Goal: Task Accomplishment & Management: Complete application form

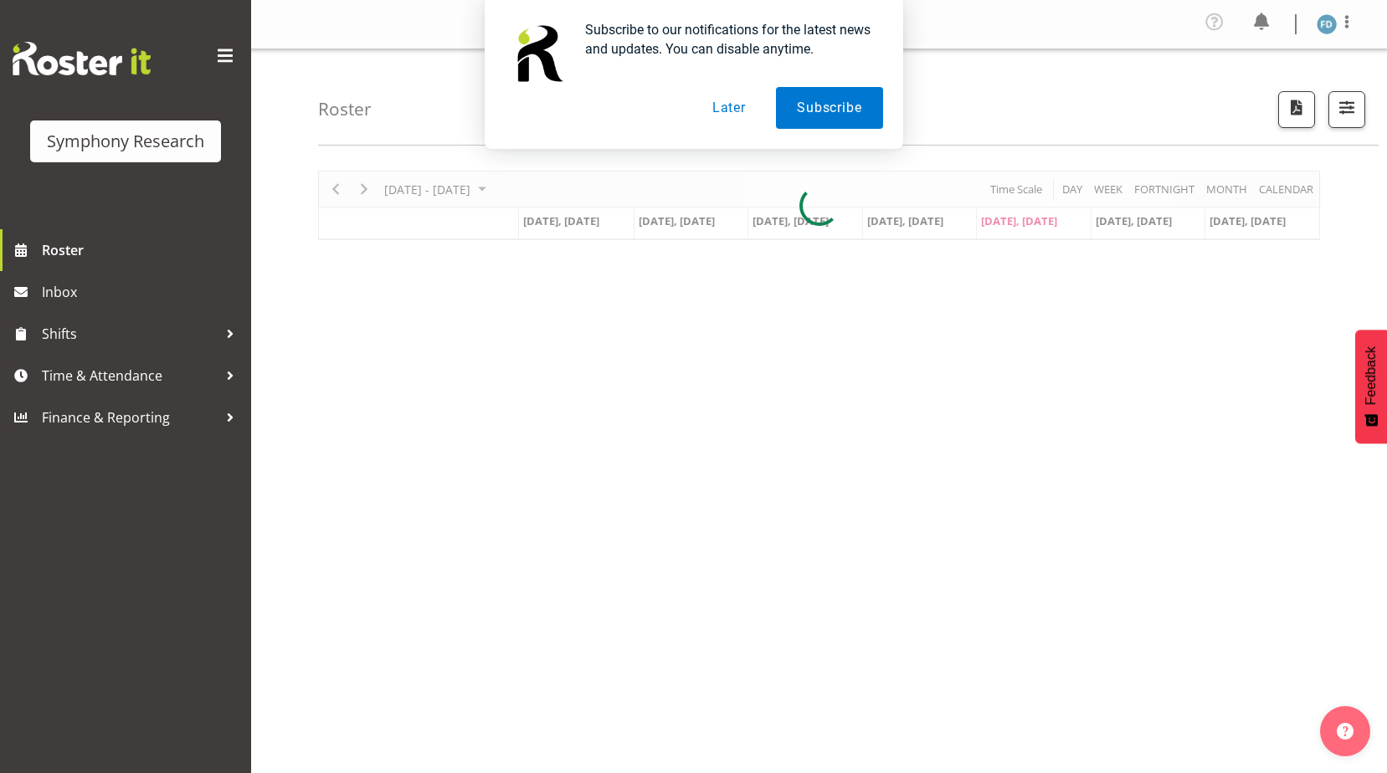
click at [716, 104] on button "Later" at bounding box center [728, 108] width 75 height 42
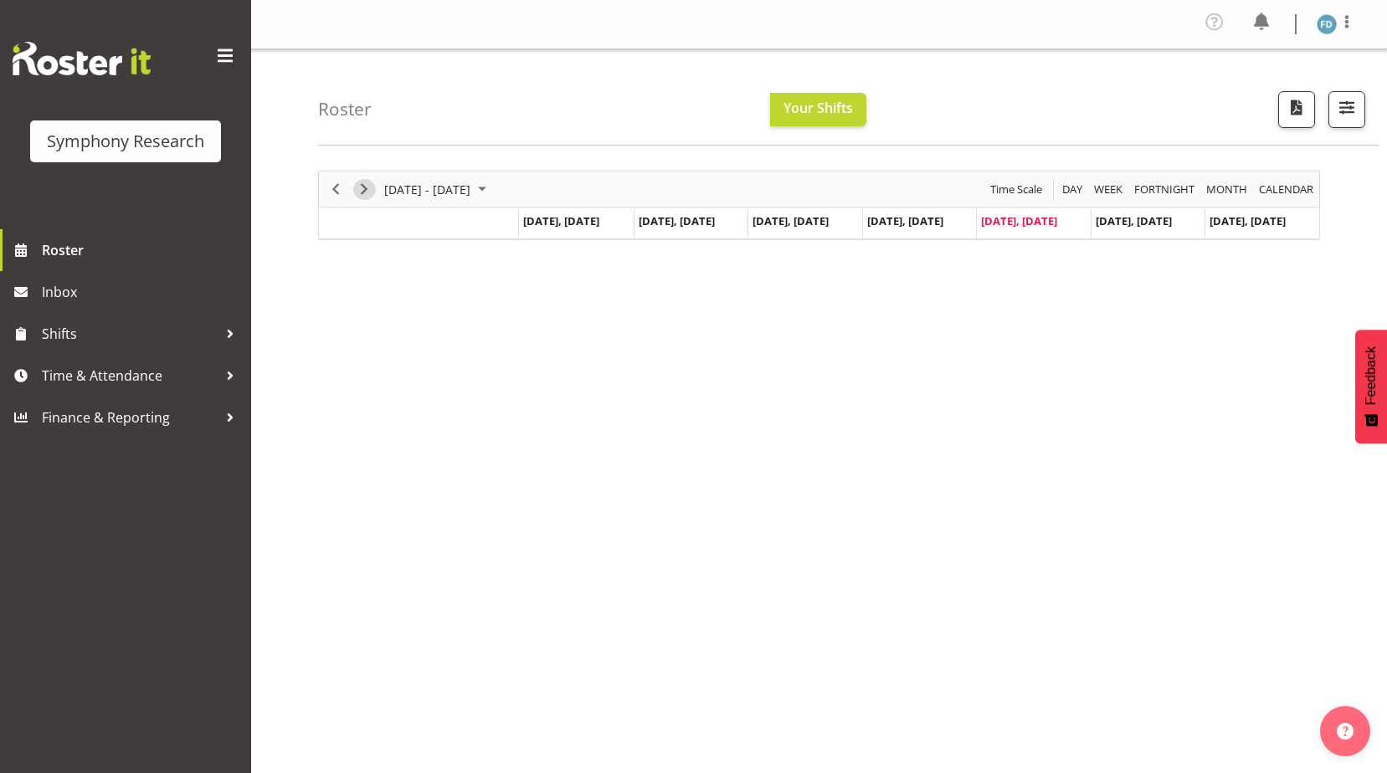
click at [371, 188] on span "Next" at bounding box center [364, 189] width 20 height 21
click at [78, 252] on span "Roster" at bounding box center [142, 250] width 201 height 25
click at [372, 193] on span "Next" at bounding box center [364, 189] width 20 height 21
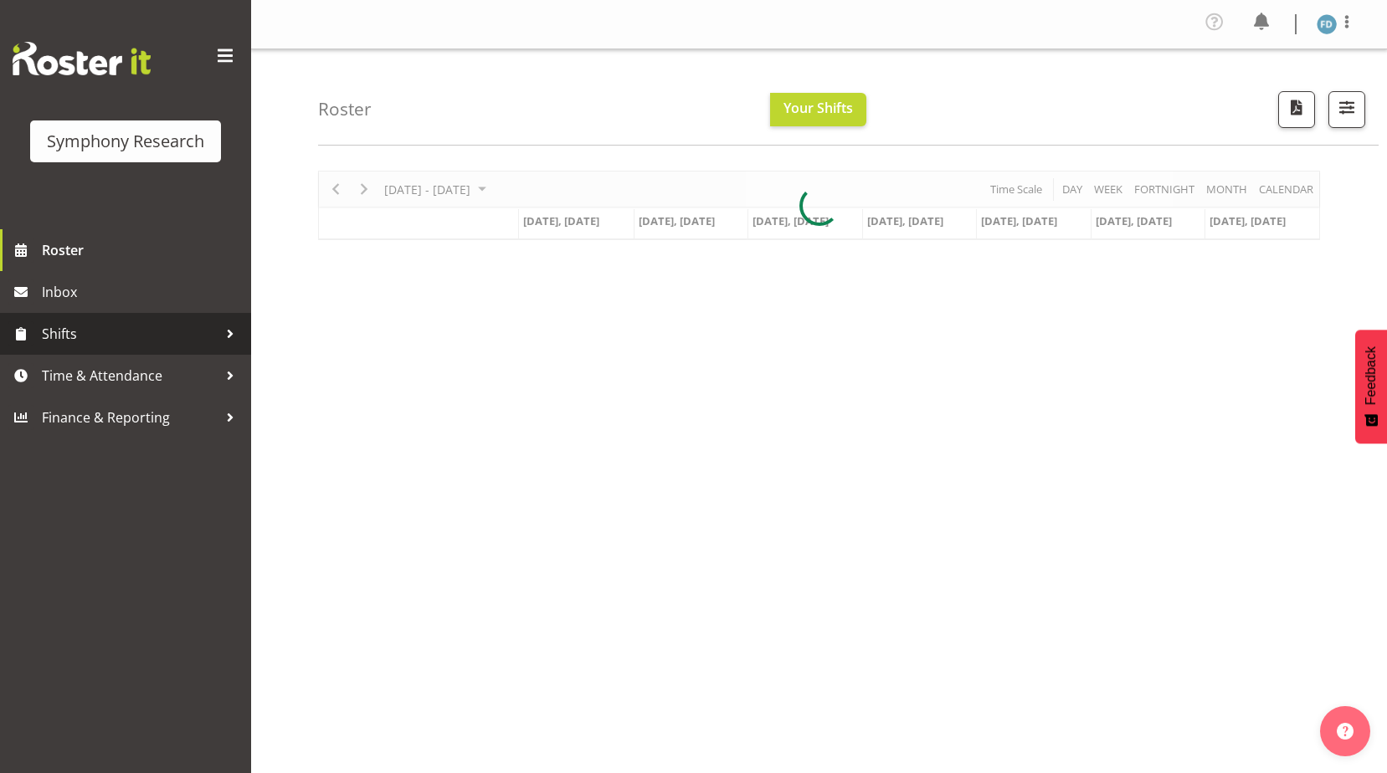
click at [69, 334] on span "Shifts" at bounding box center [130, 333] width 176 height 25
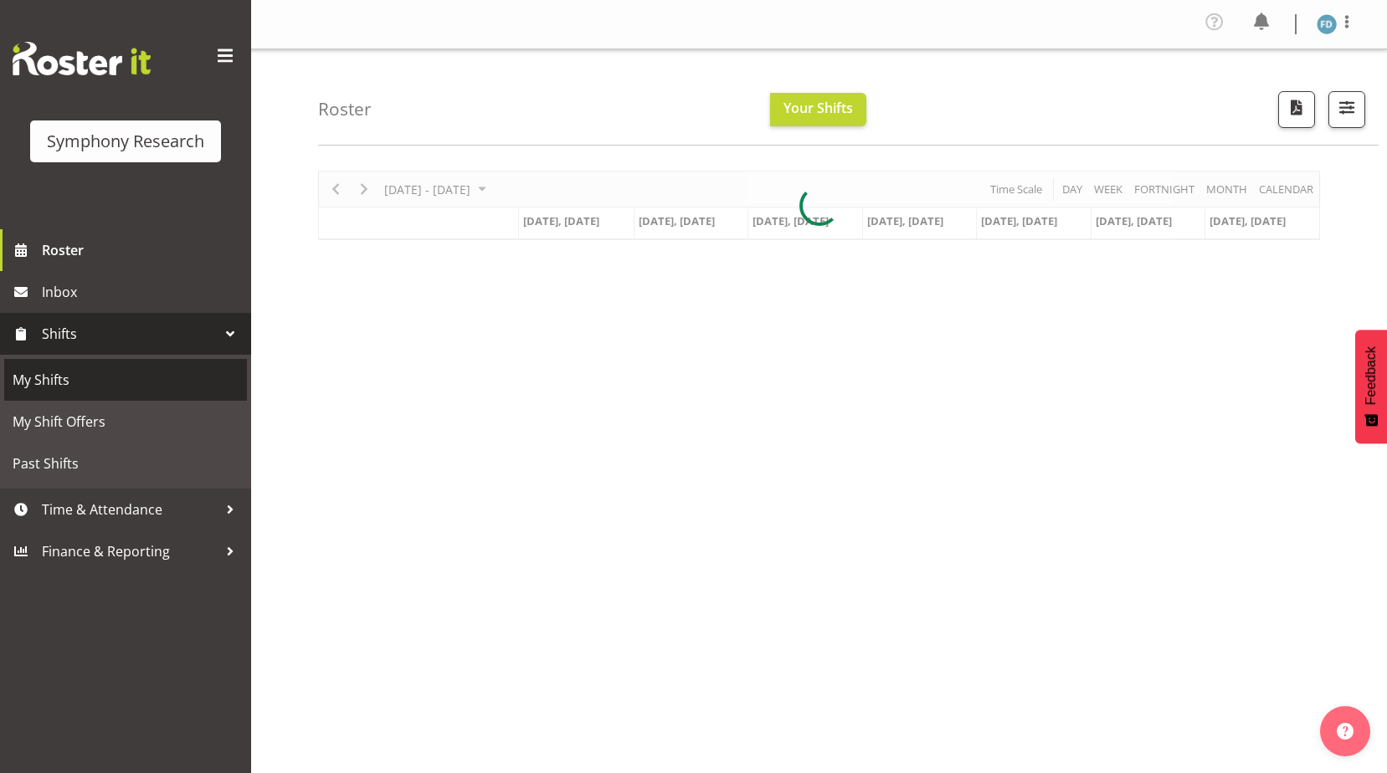
click at [76, 382] on span "My Shifts" at bounding box center [126, 379] width 226 height 25
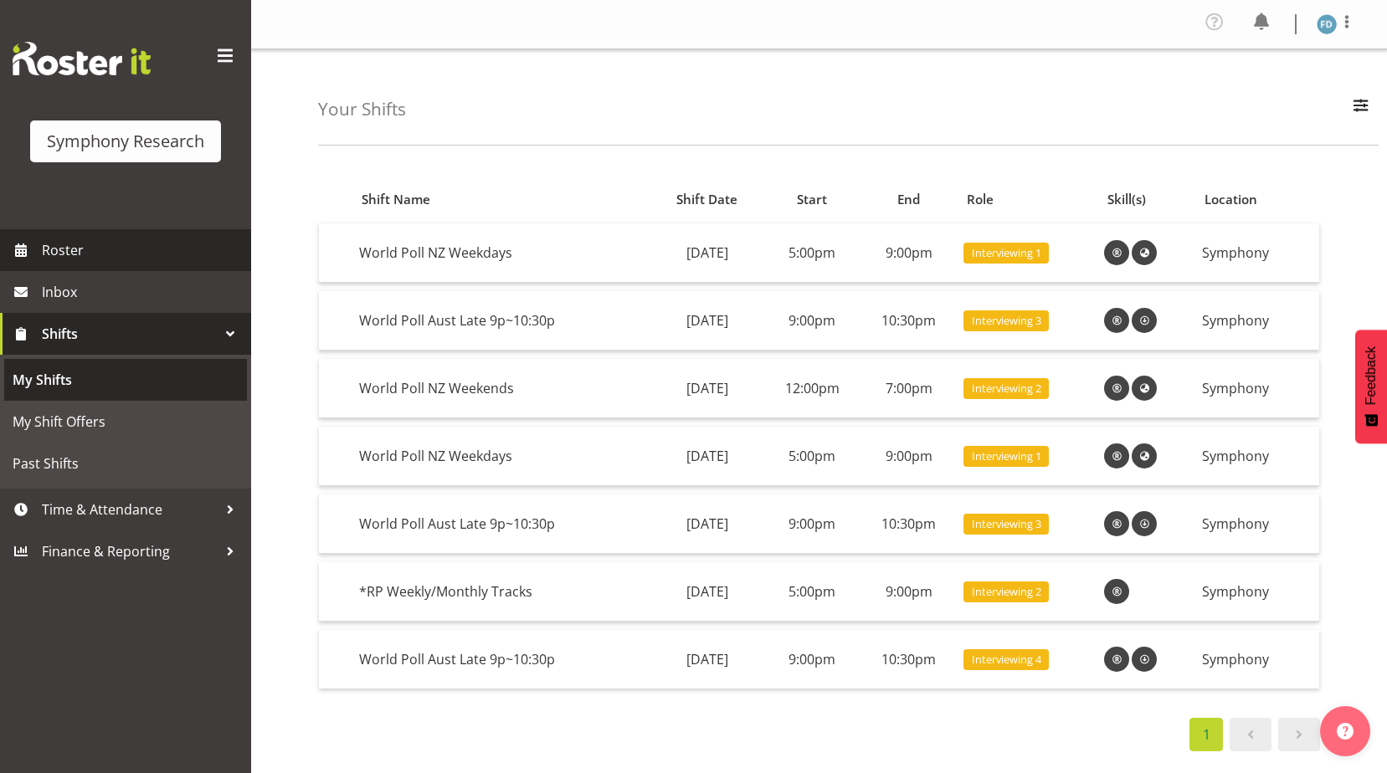
drag, startPoint x: 105, startPoint y: 253, endPoint x: 144, endPoint y: 364, distance: 118.1
click at [105, 253] on span "Roster" at bounding box center [142, 250] width 201 height 25
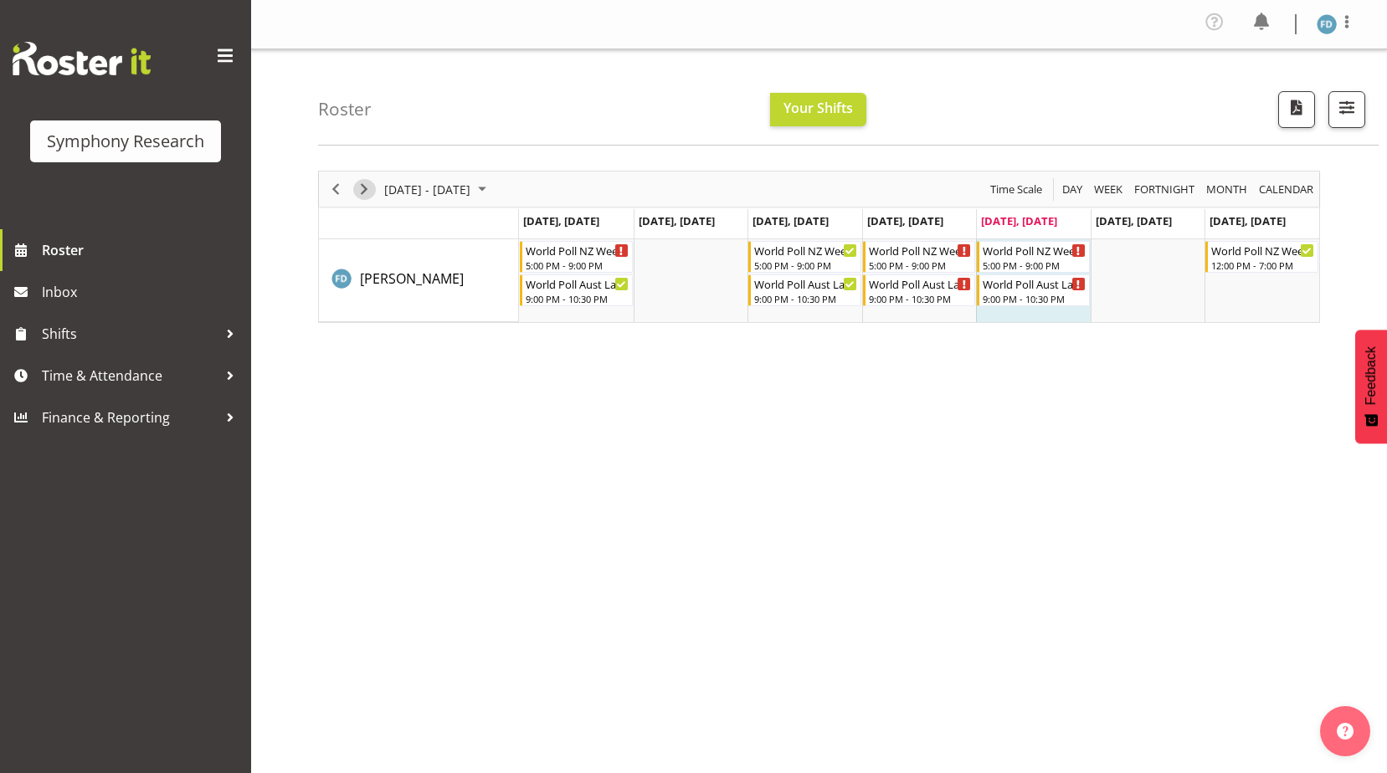
click at [367, 188] on span "Next" at bounding box center [364, 189] width 20 height 21
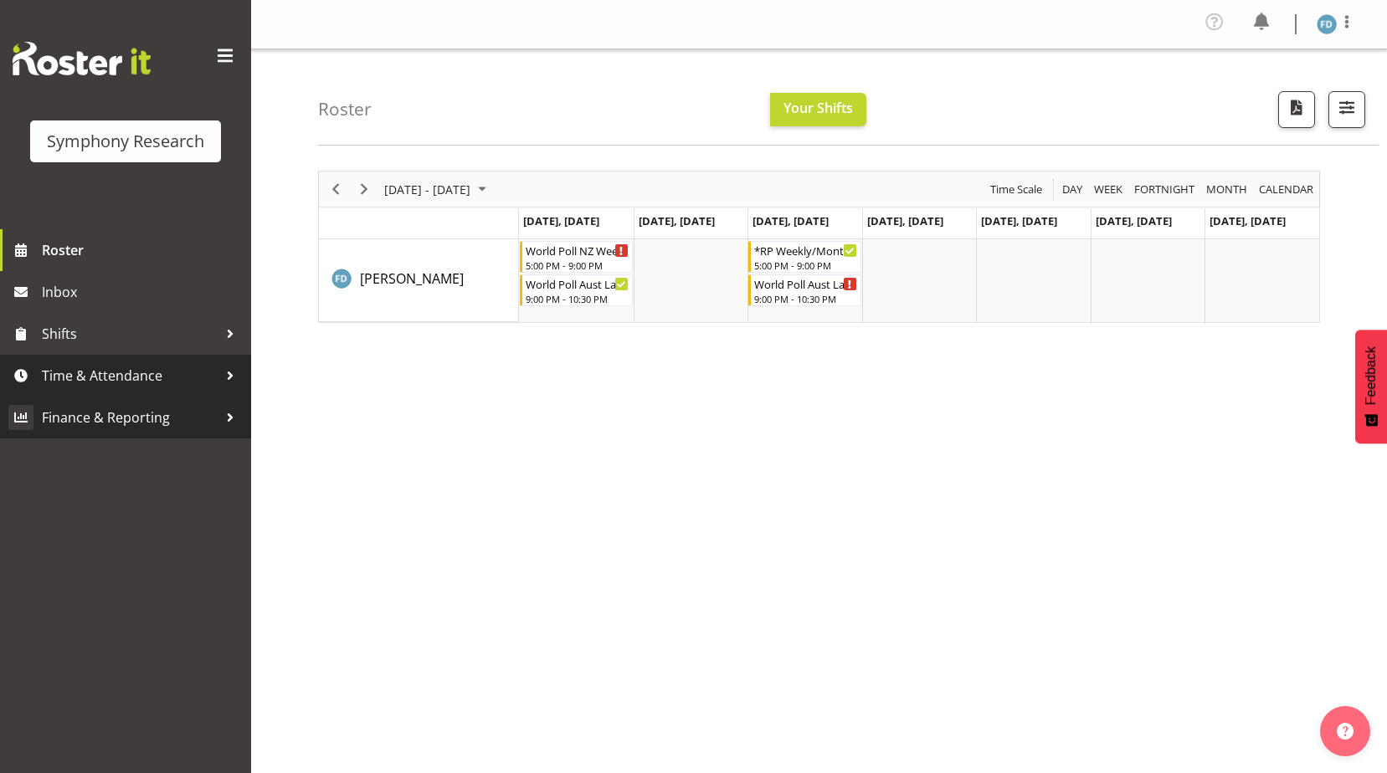
drag, startPoint x: 100, startPoint y: 369, endPoint x: 100, endPoint y: 408, distance: 39.3
click at [100, 369] on span "Time & Attendance" at bounding box center [130, 375] width 176 height 25
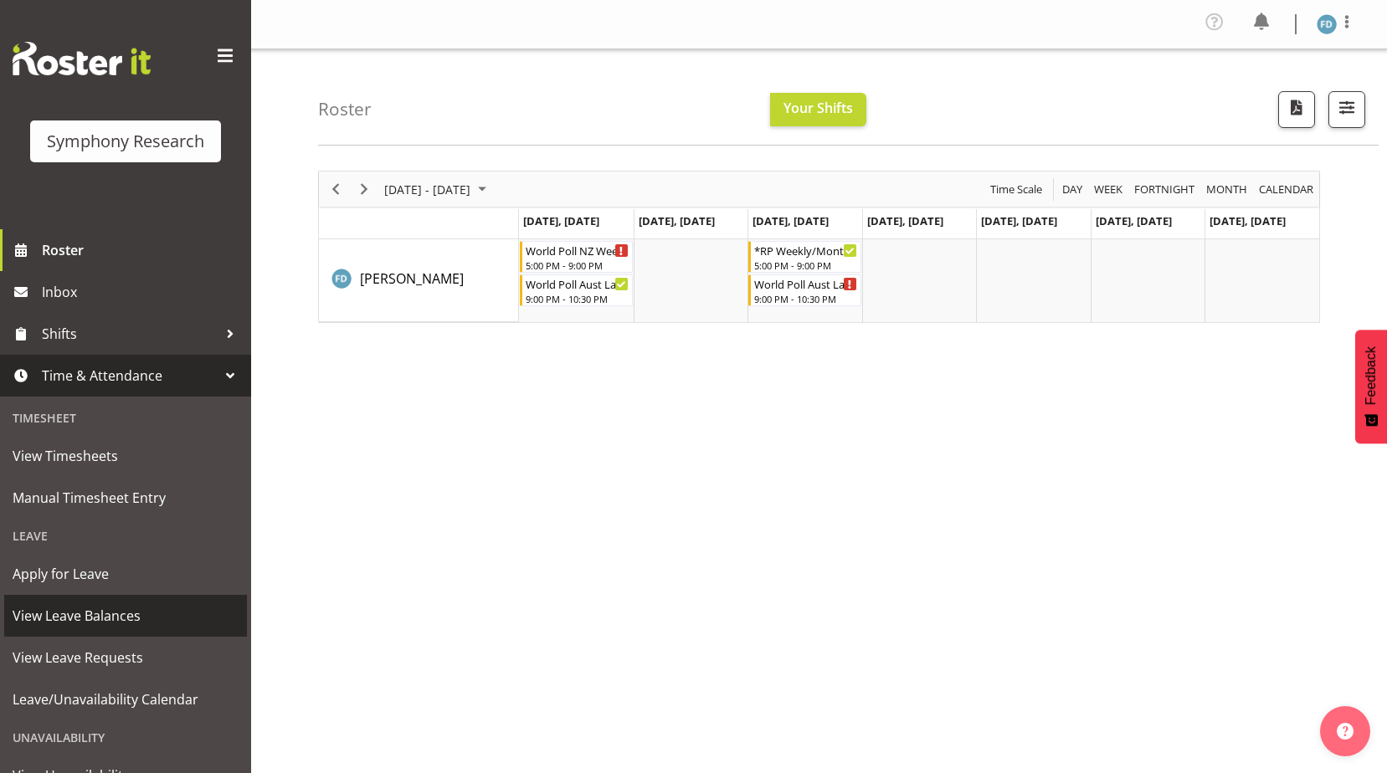
scroll to position [111, 0]
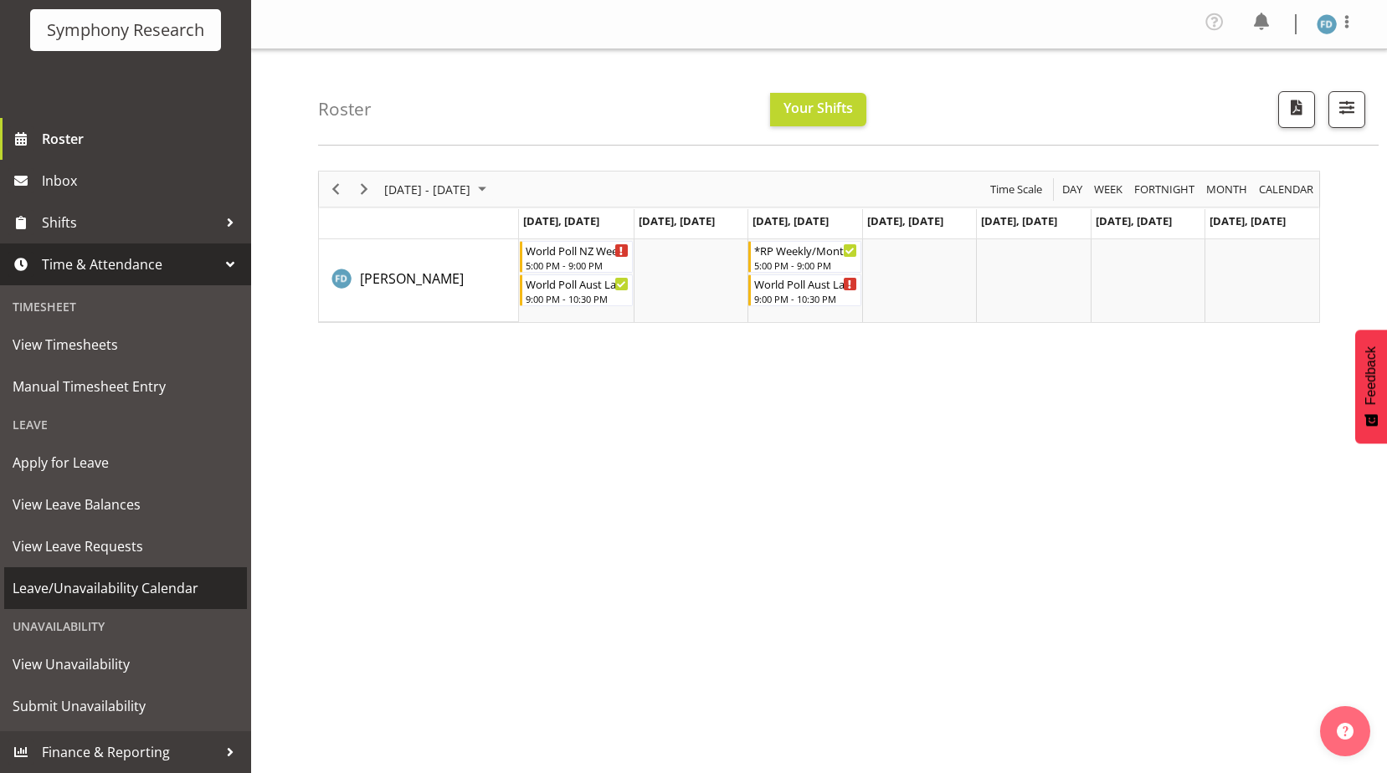
click at [120, 581] on span "Leave/Unavailability Calendar" at bounding box center [126, 588] width 226 height 25
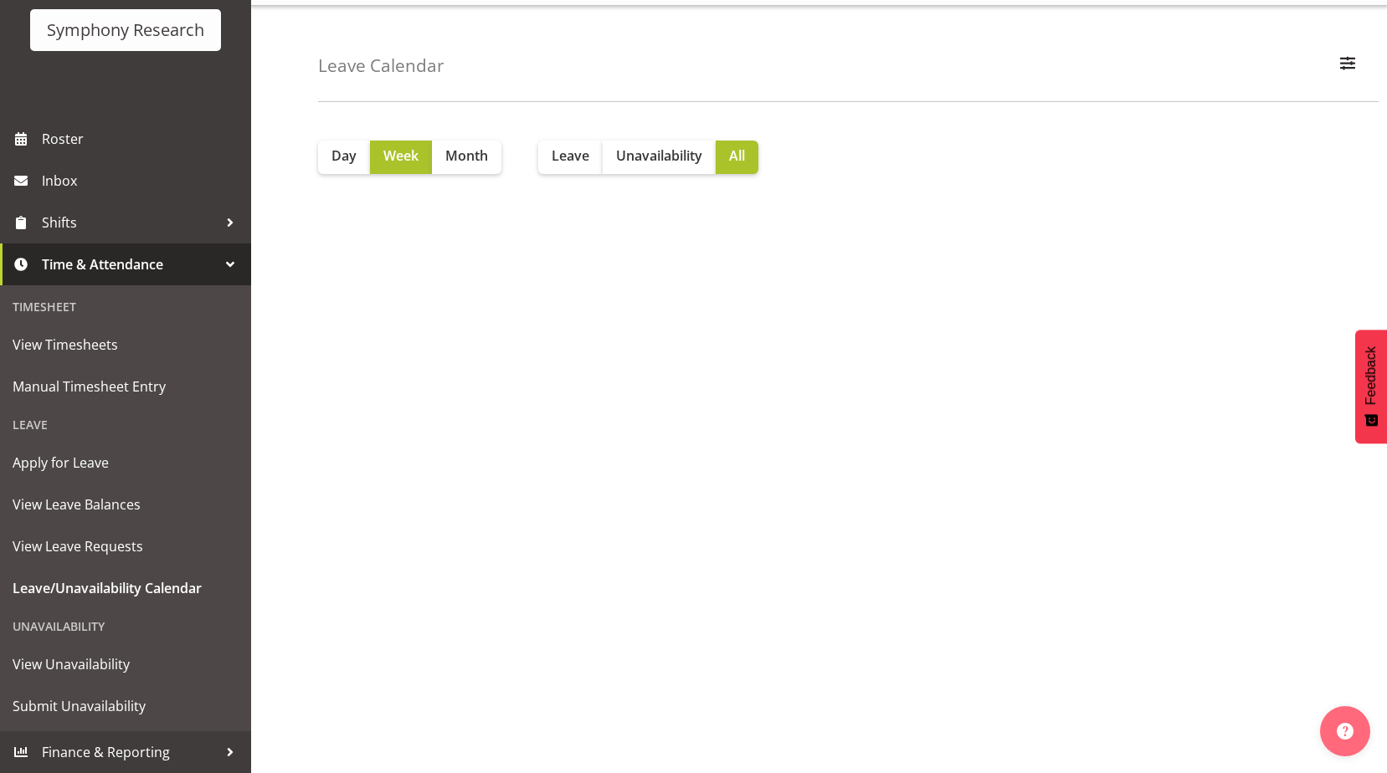
scroll to position [67, 0]
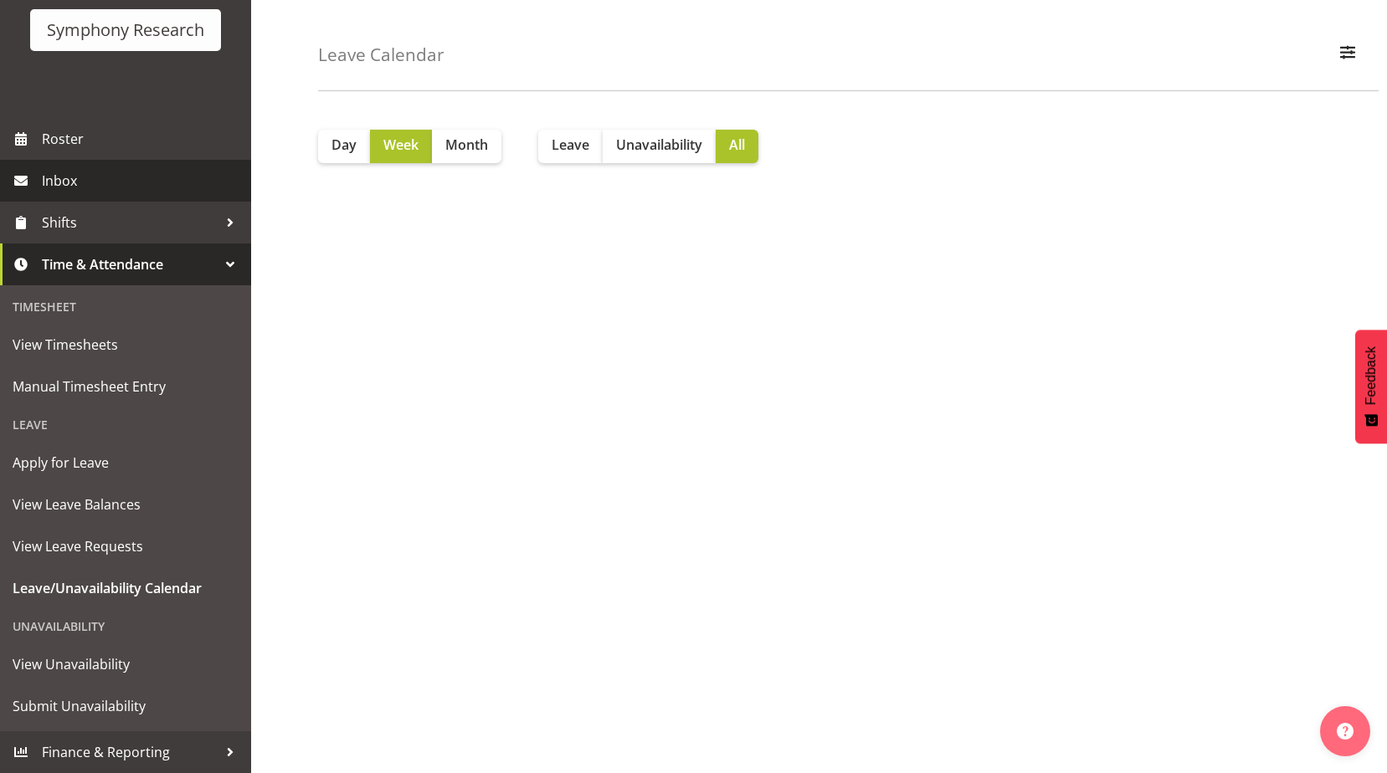
click at [63, 175] on span "Inbox" at bounding box center [142, 180] width 201 height 25
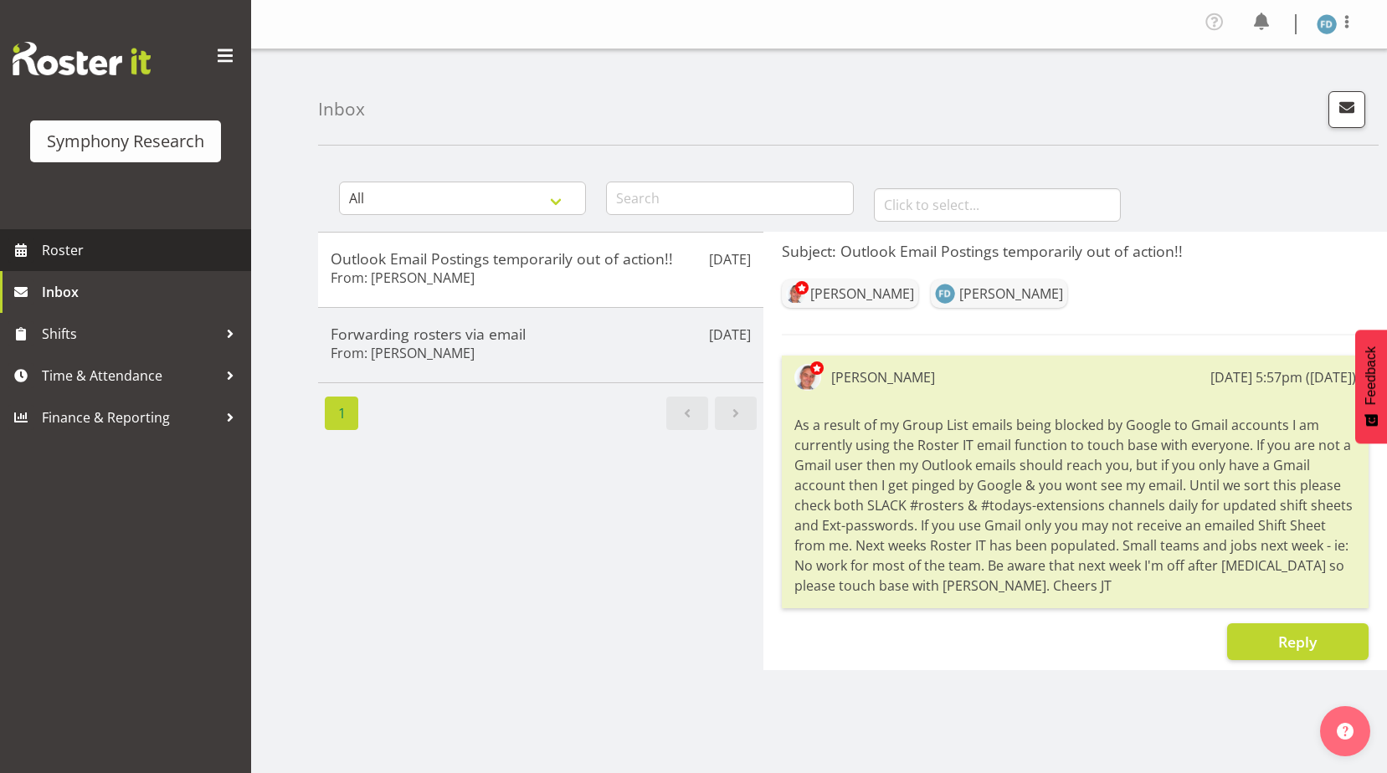
click at [50, 241] on span "Roster" at bounding box center [142, 250] width 201 height 25
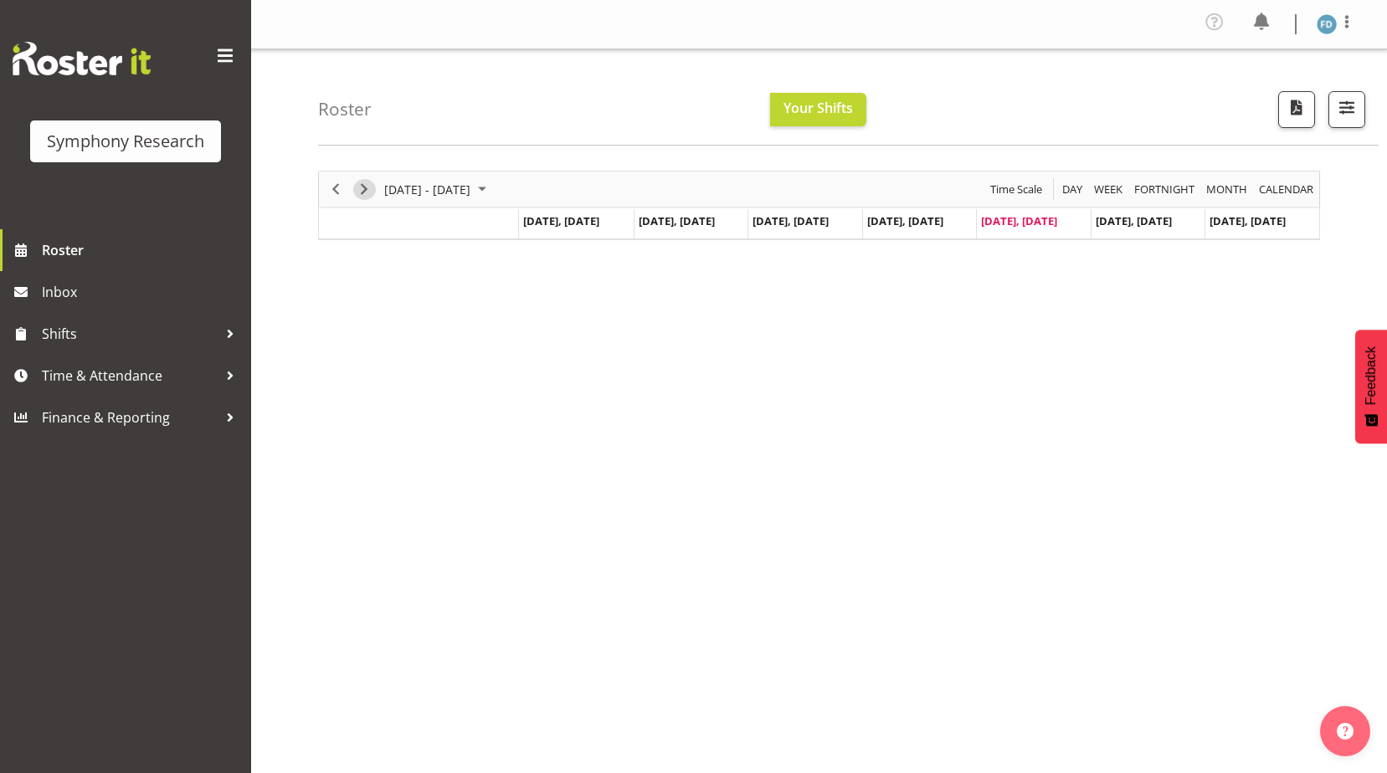
click at [358, 195] on span "Next" at bounding box center [364, 189] width 20 height 21
click at [1319, 23] on img at bounding box center [1327, 24] width 20 height 20
click at [1242, 86] on link "Log Out" at bounding box center [1276, 92] width 161 height 30
click at [150, 379] on span "Time & Attendance" at bounding box center [130, 375] width 176 height 25
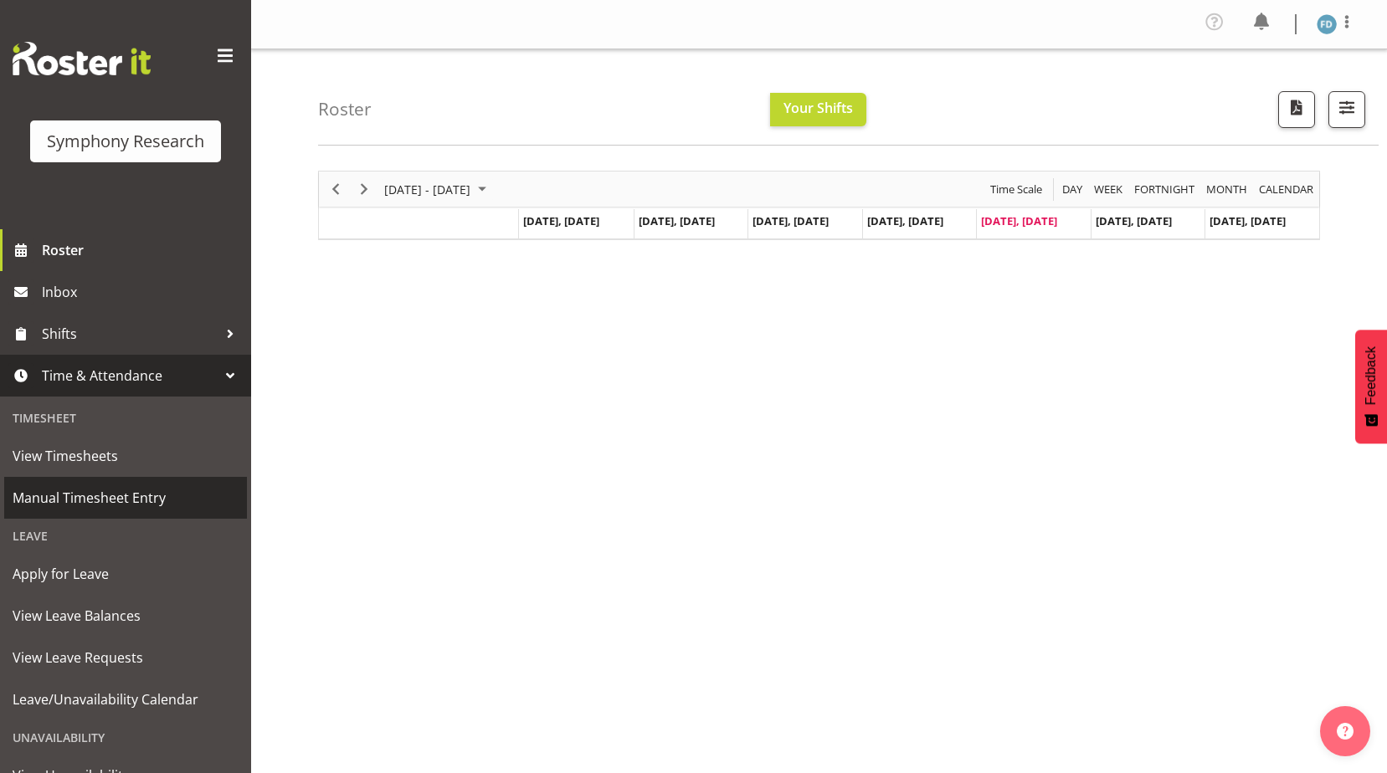
click at [127, 501] on span "Manual Timesheet Entry" at bounding box center [126, 497] width 226 height 25
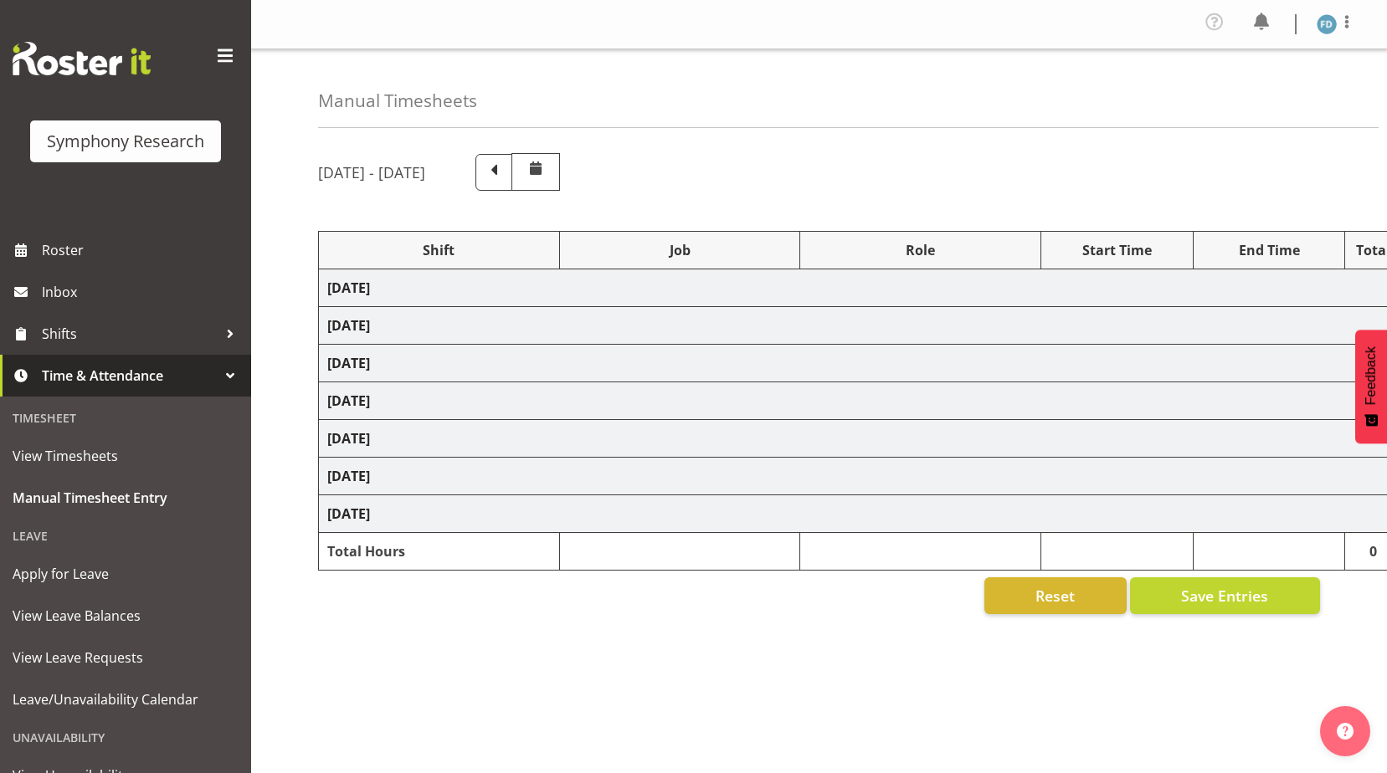
select select "41604"
select select "10527"
select select "47"
select select "56692"
select select "10499"
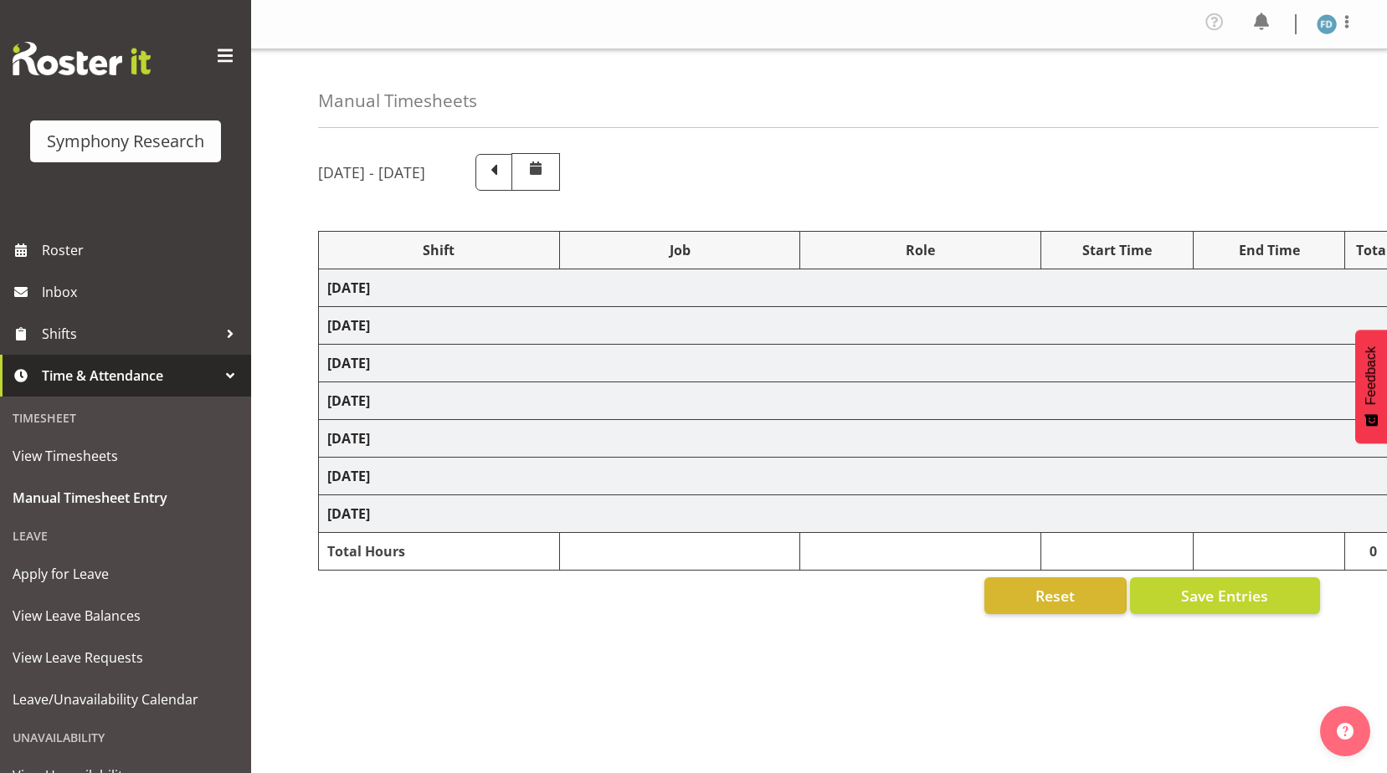
select select "47"
select select "56692"
select select "10499"
select select "47"
select select "56692"
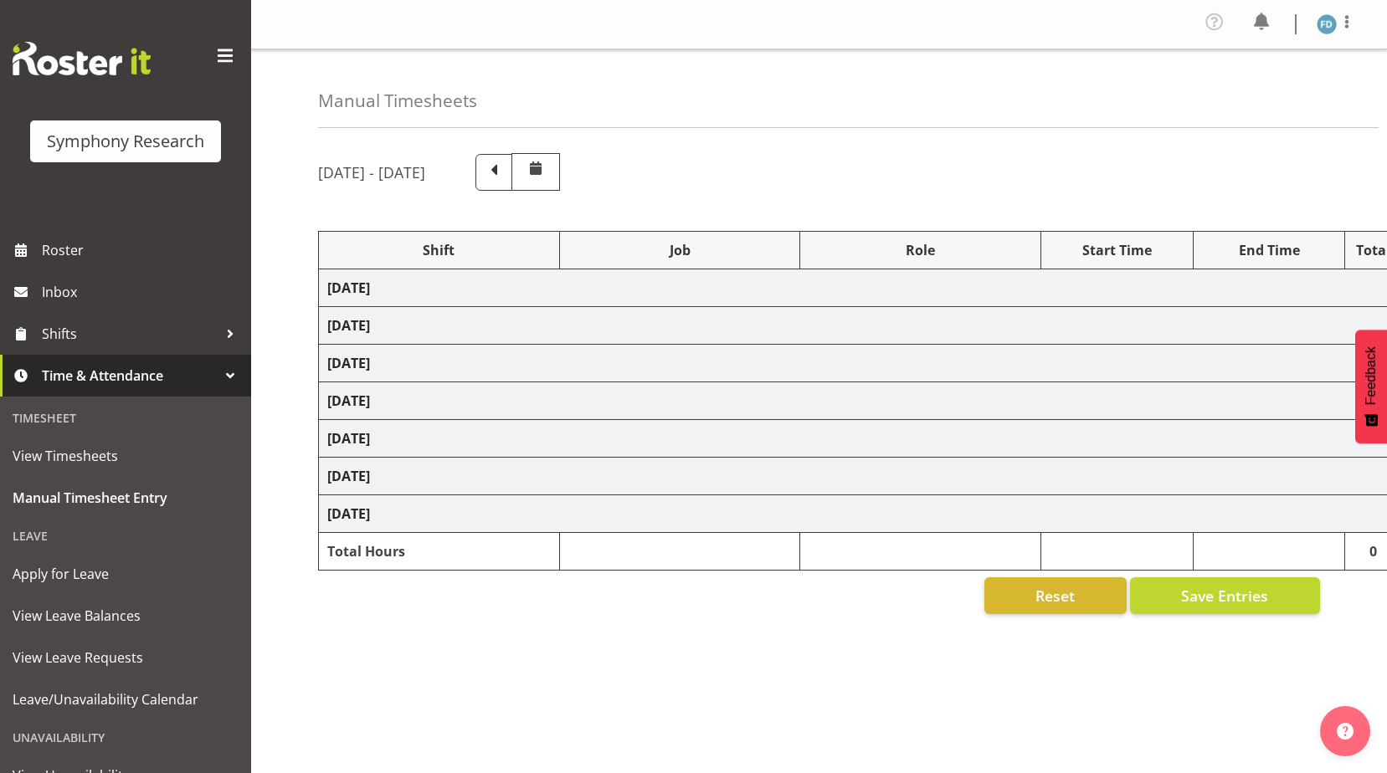
select select "10499"
select select "47"
select select "56692"
select select "10499"
select select "47"
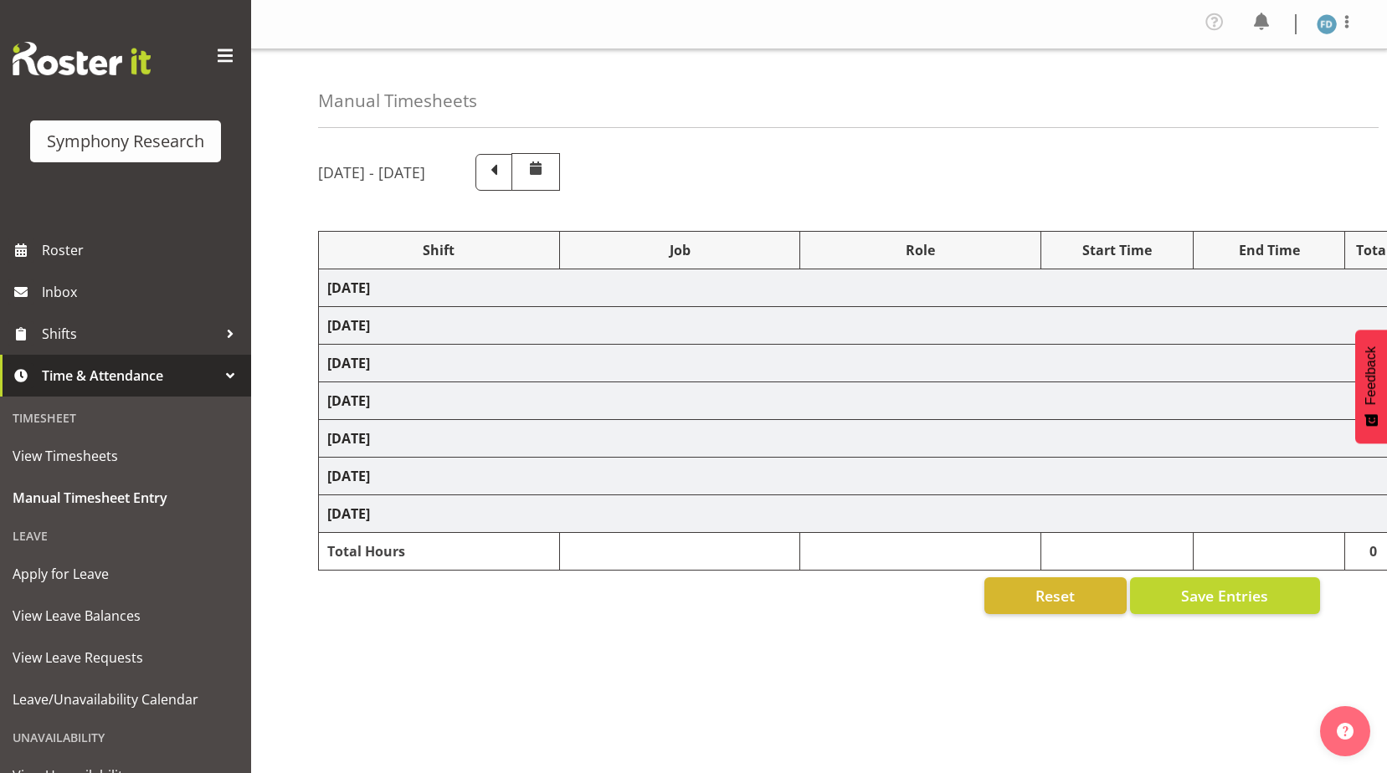
select select "81298"
select select "10587"
select select "81298"
select select "10587"
select select "47"
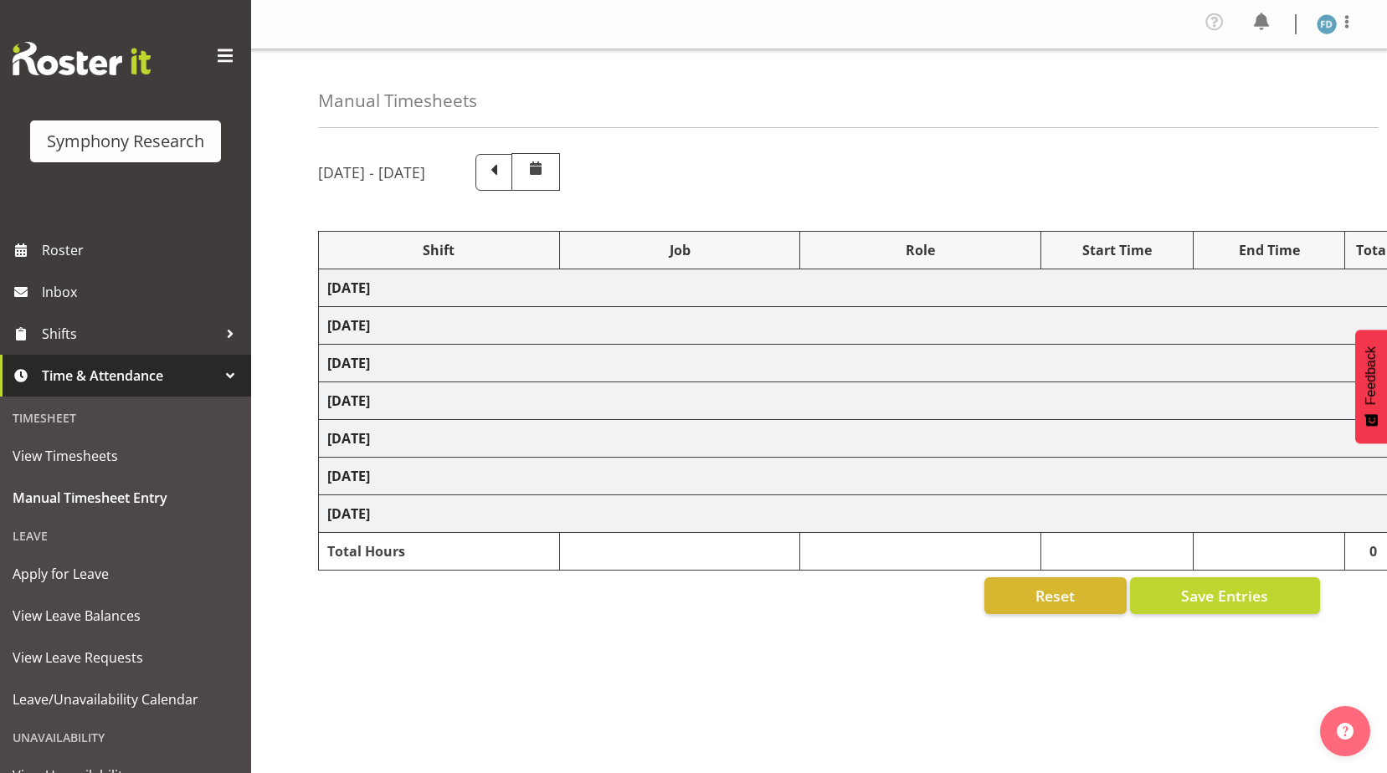
select select "56692"
select select "10499"
select select "47"
select select "56692"
select select "10499"
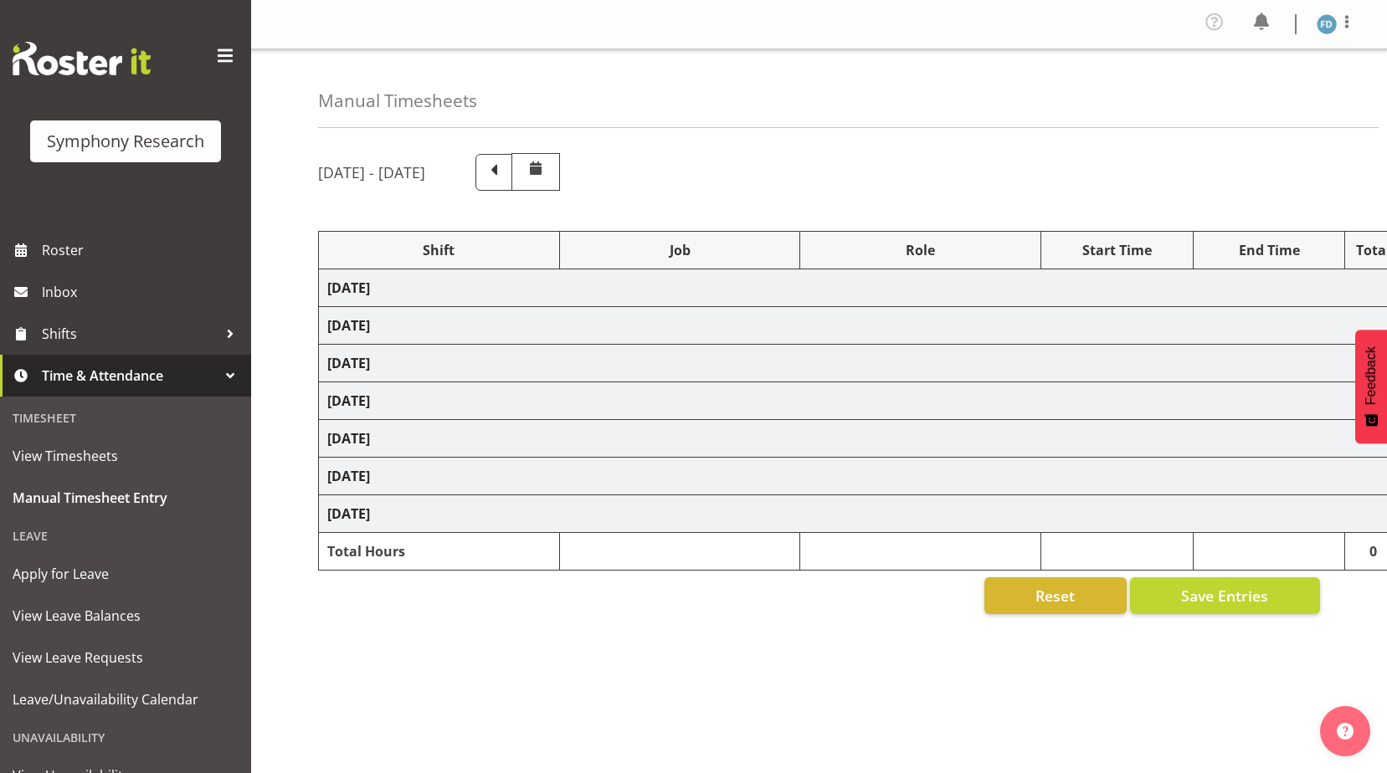
select select "47"
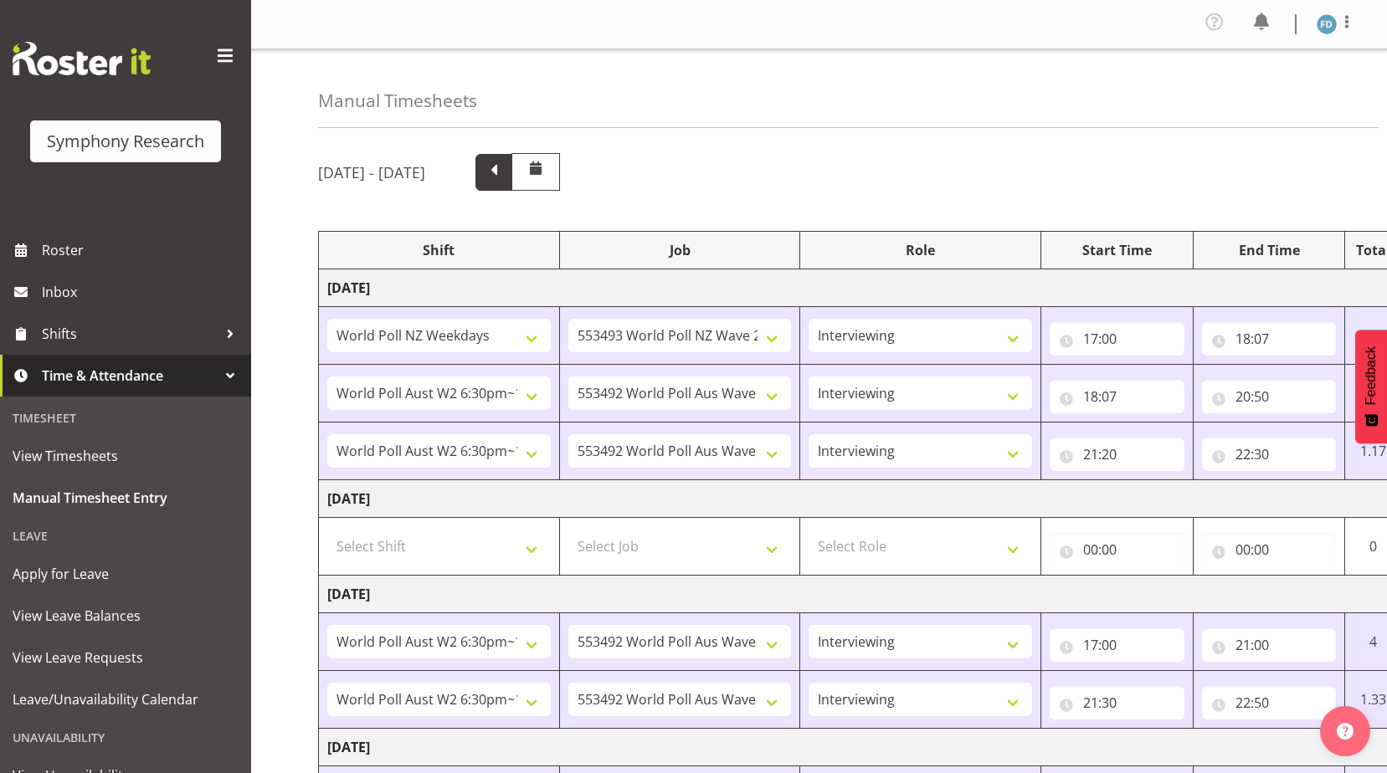
click at [505, 177] on span at bounding box center [494, 171] width 22 height 22
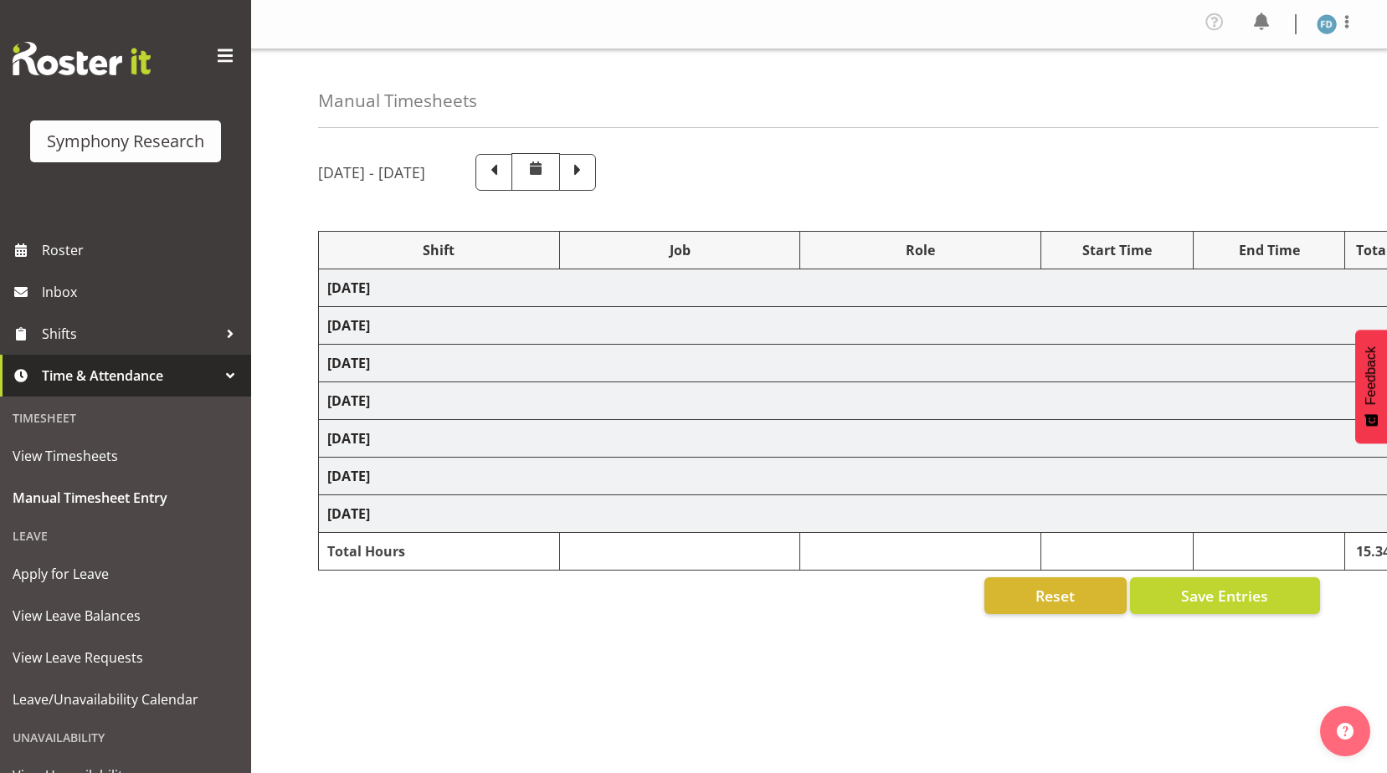
select select "56692"
select select "10499"
select select "47"
select select "41604"
select select "10527"
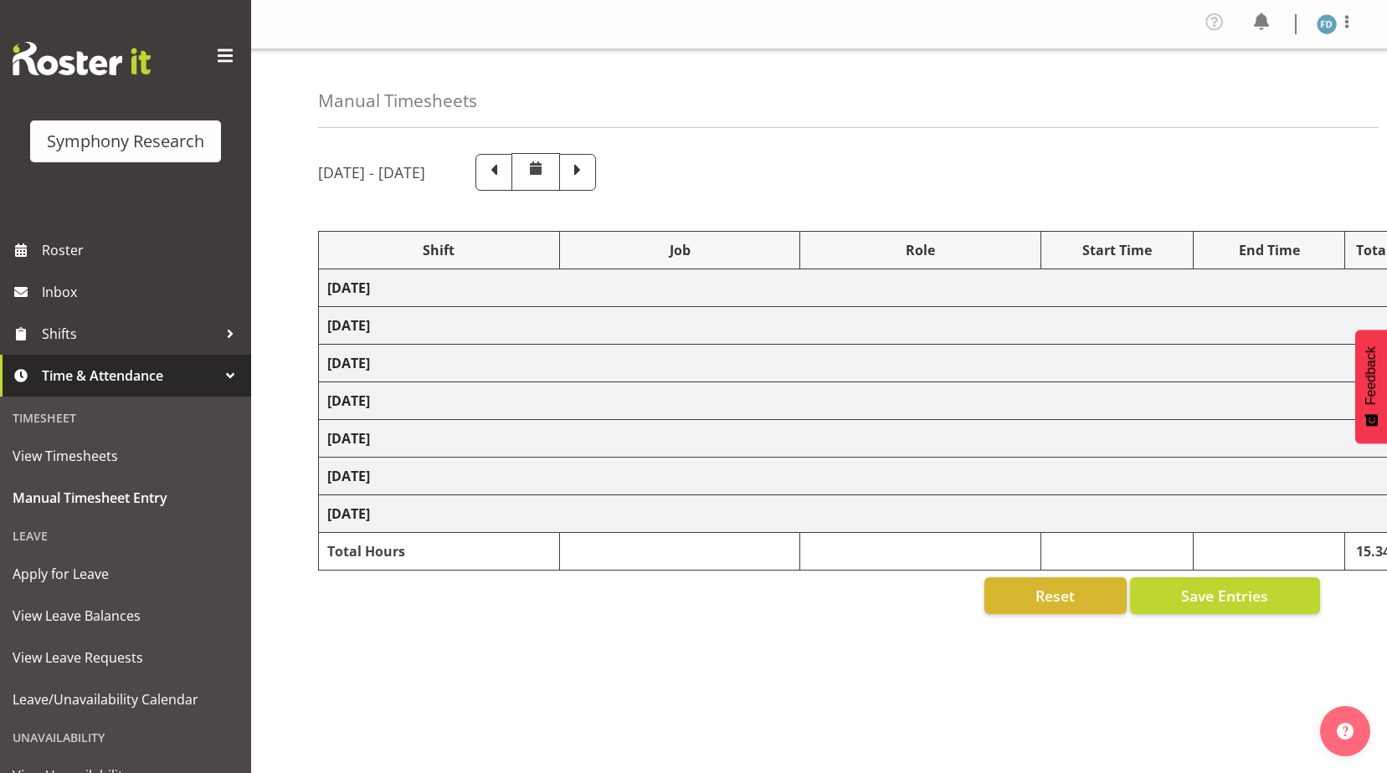
select select "47"
select select "56692"
select select "10499"
select select "47"
select select "56692"
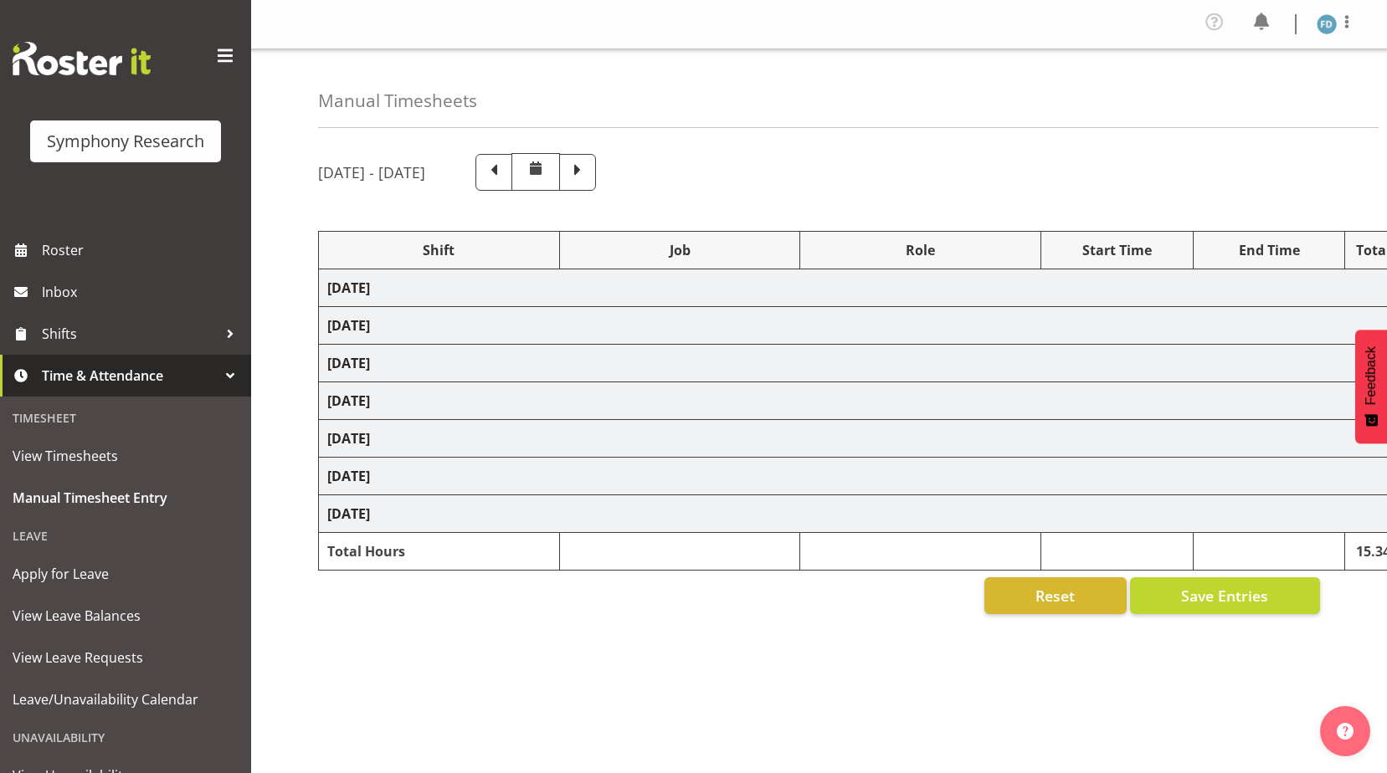
select select "10499"
select select "47"
select select "41604"
select select "10527"
select select "47"
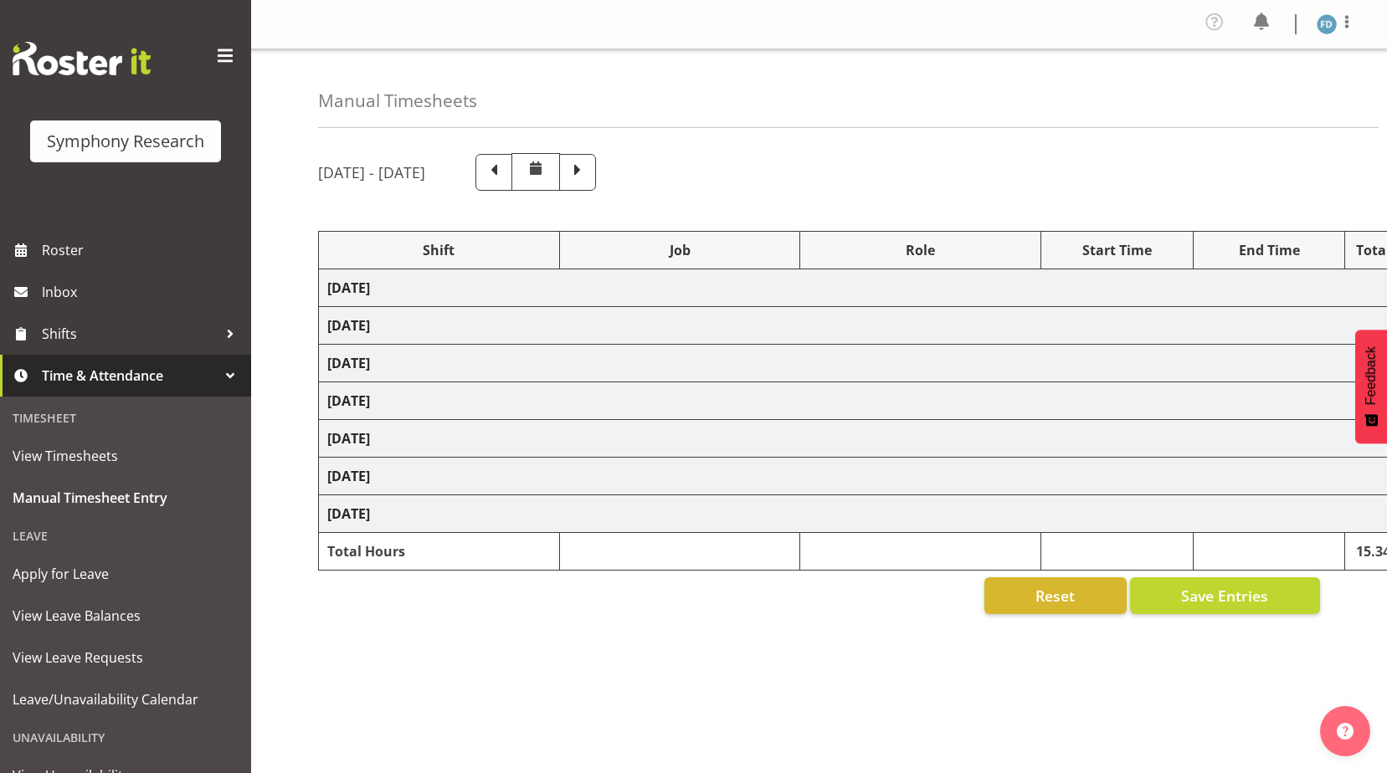
select select "2940"
select select "10242"
select select "47"
select select "41604"
select select "10527"
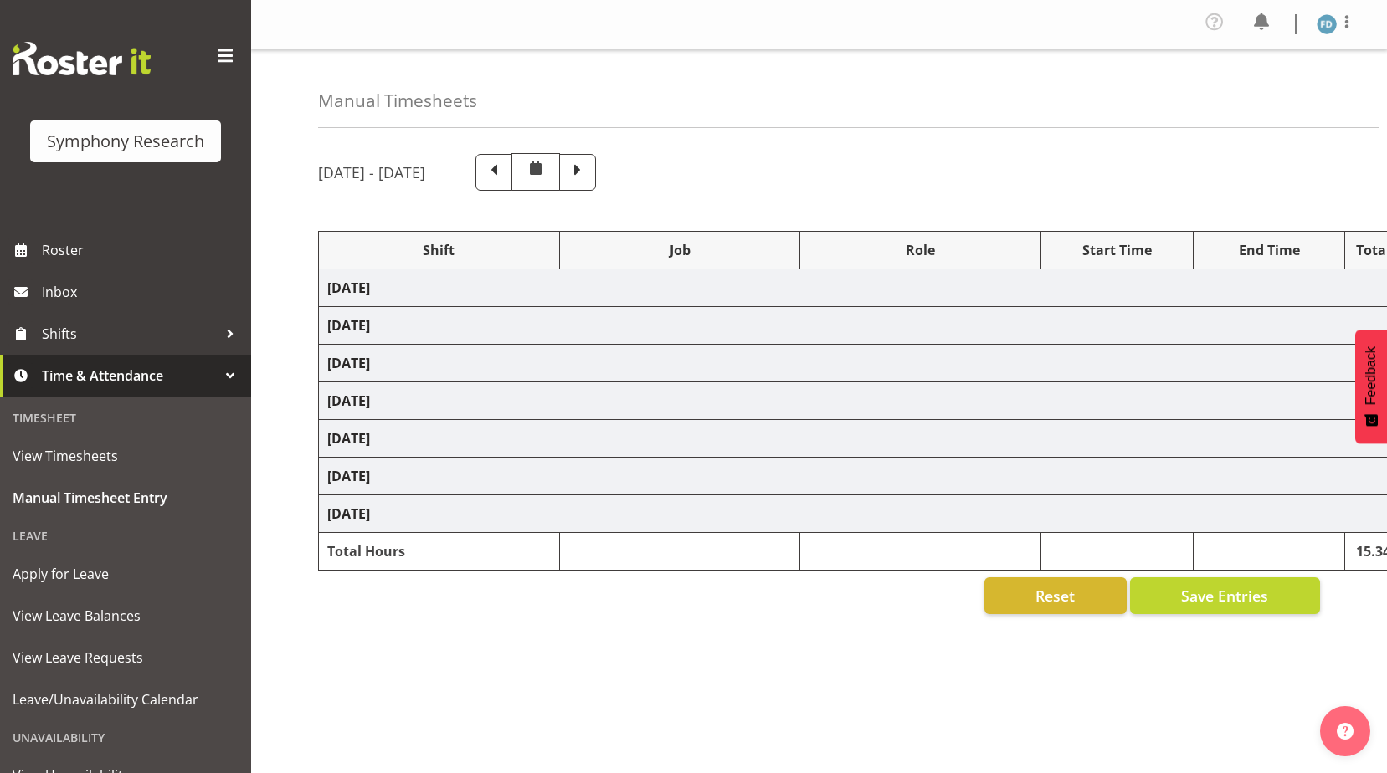
select select "47"
select select "56692"
select select "10499"
select select "47"
select select "56692"
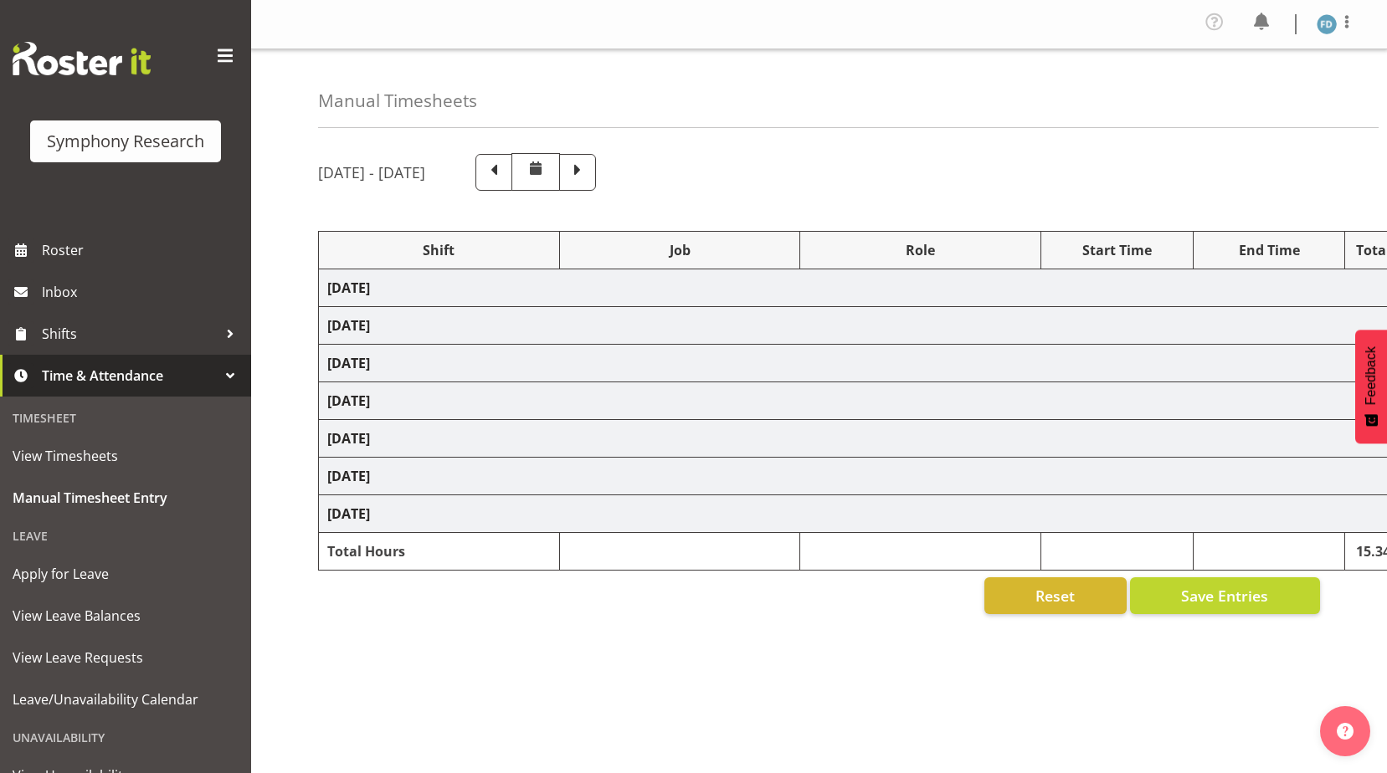
select select "10499"
select select "47"
select select "41604"
select select "10527"
select select "47"
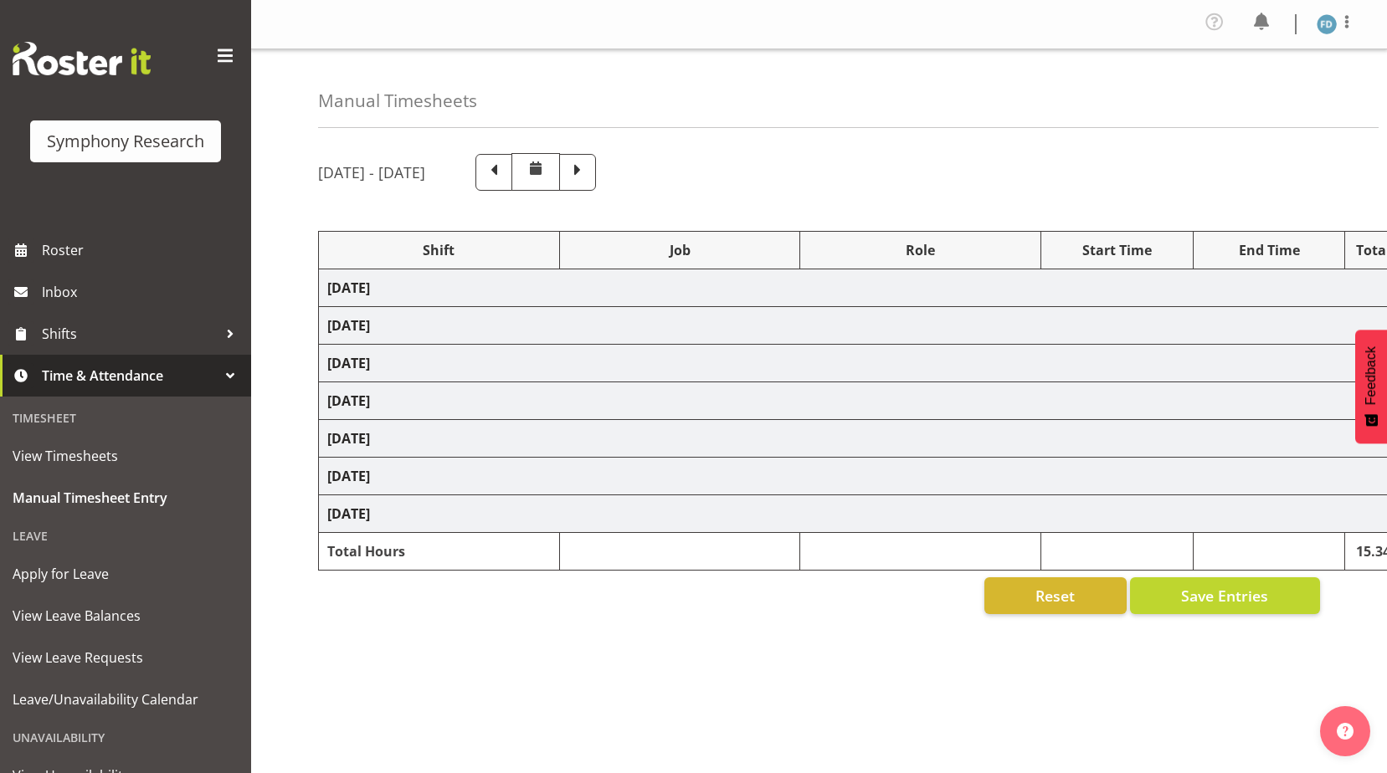
select select "56692"
select select "10499"
select select "47"
select select "56692"
select select "10499"
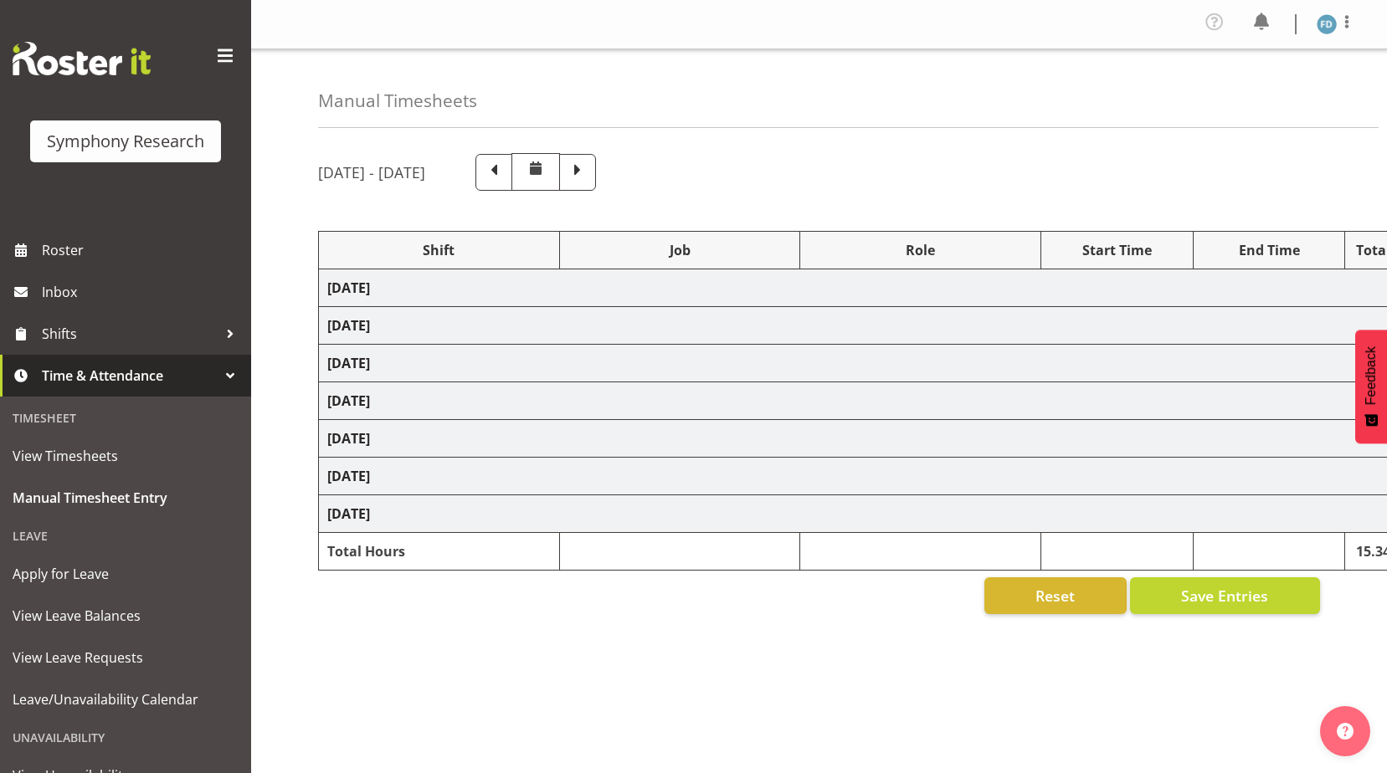
select select "47"
select select "11547"
select select "10499"
select select "47"
select select "11547"
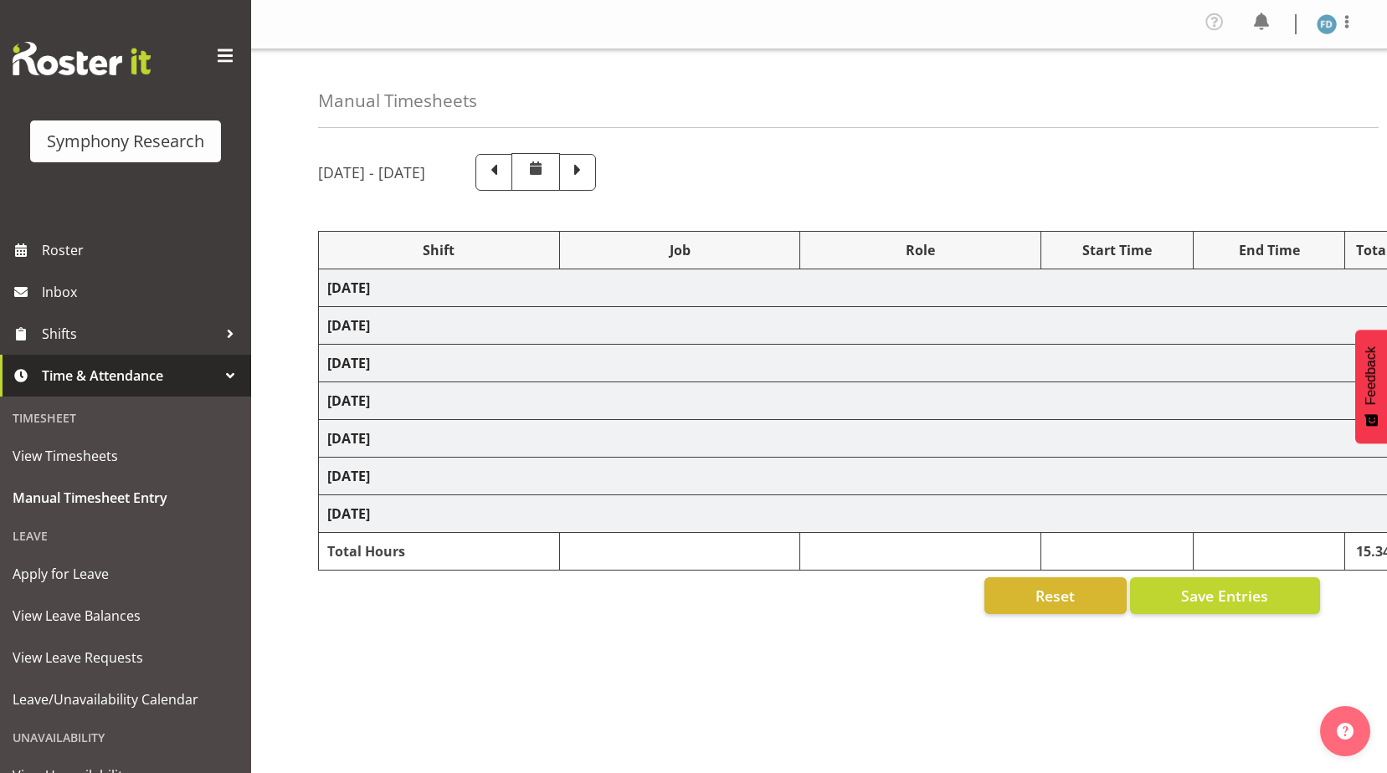
select select "10499"
select select "47"
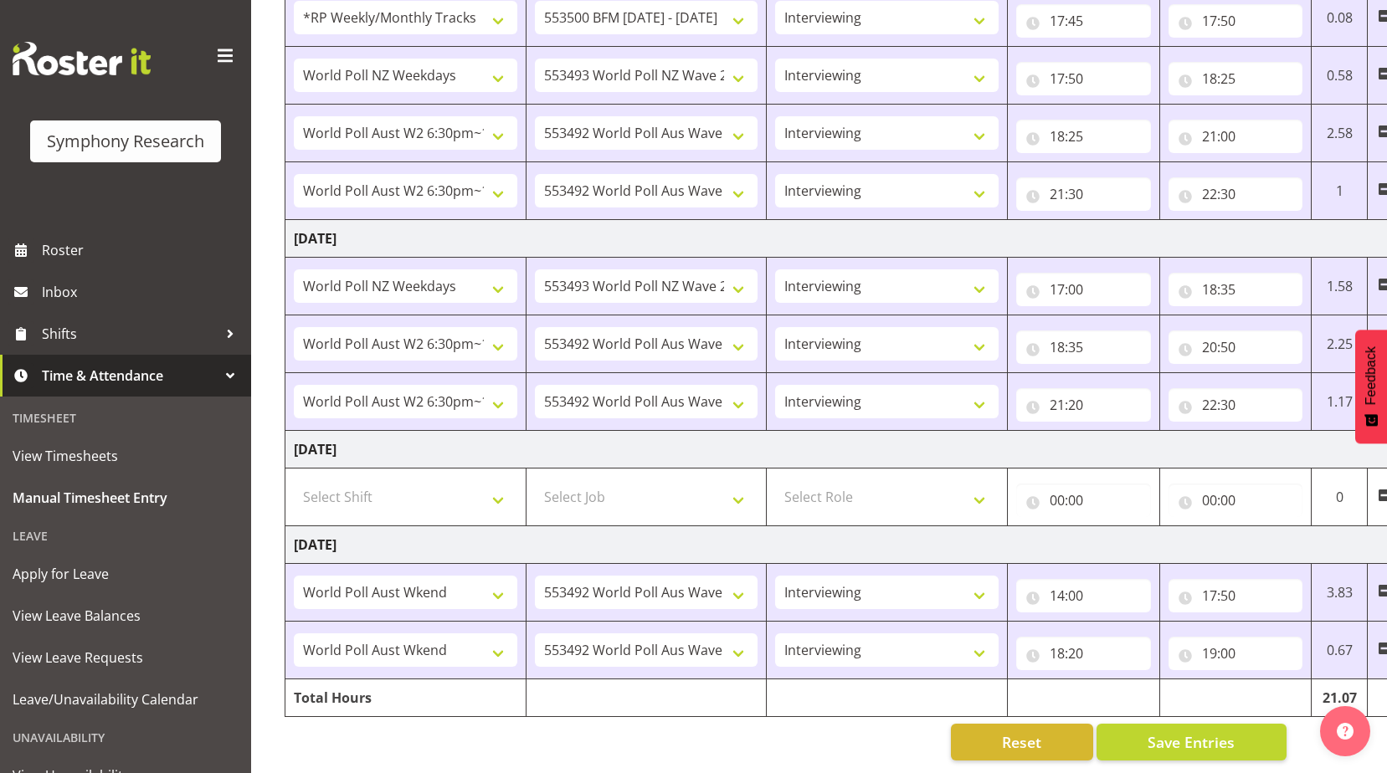
scroll to position [0, 103]
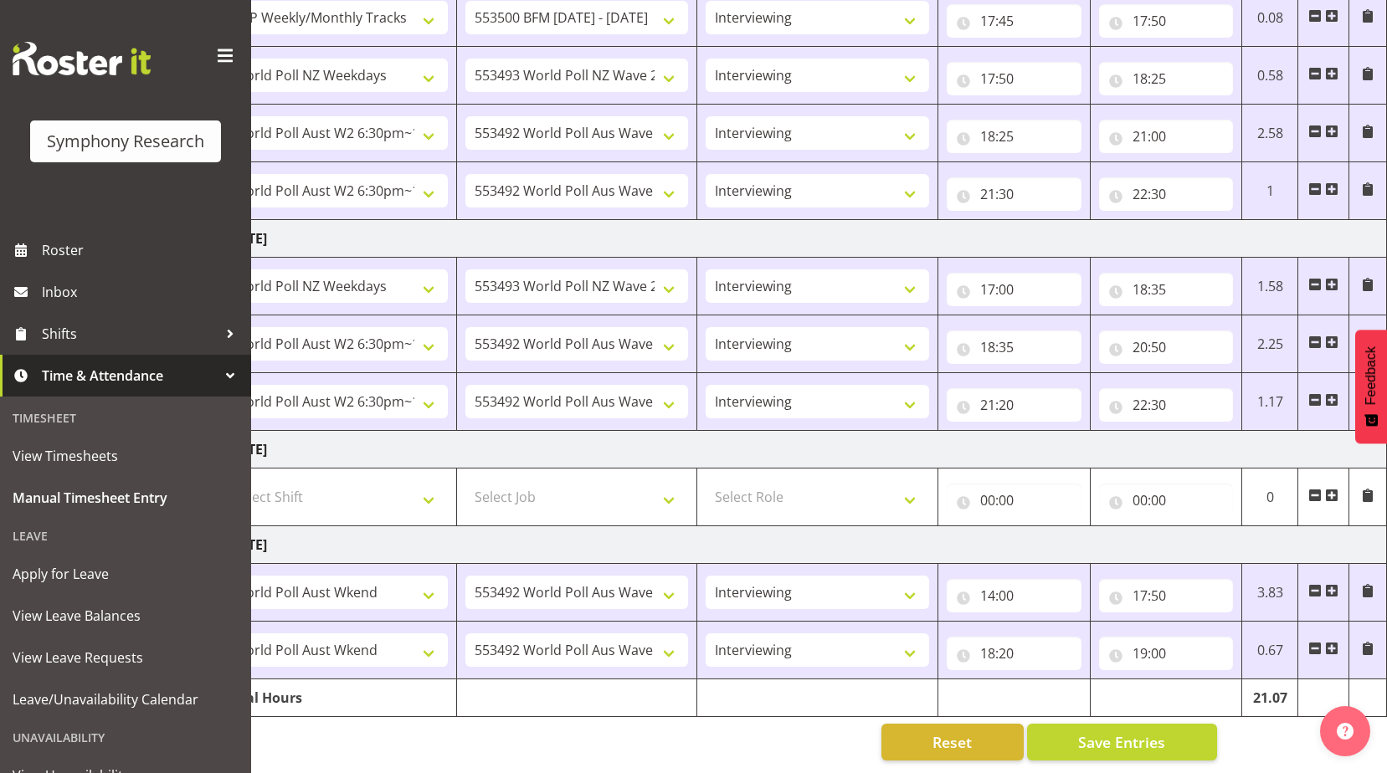
drag, startPoint x: 736, startPoint y: 727, endPoint x: 768, endPoint y: 727, distance: 32.6
click at [737, 727] on div "Reset Save Entries" at bounding box center [716, 742] width 1002 height 37
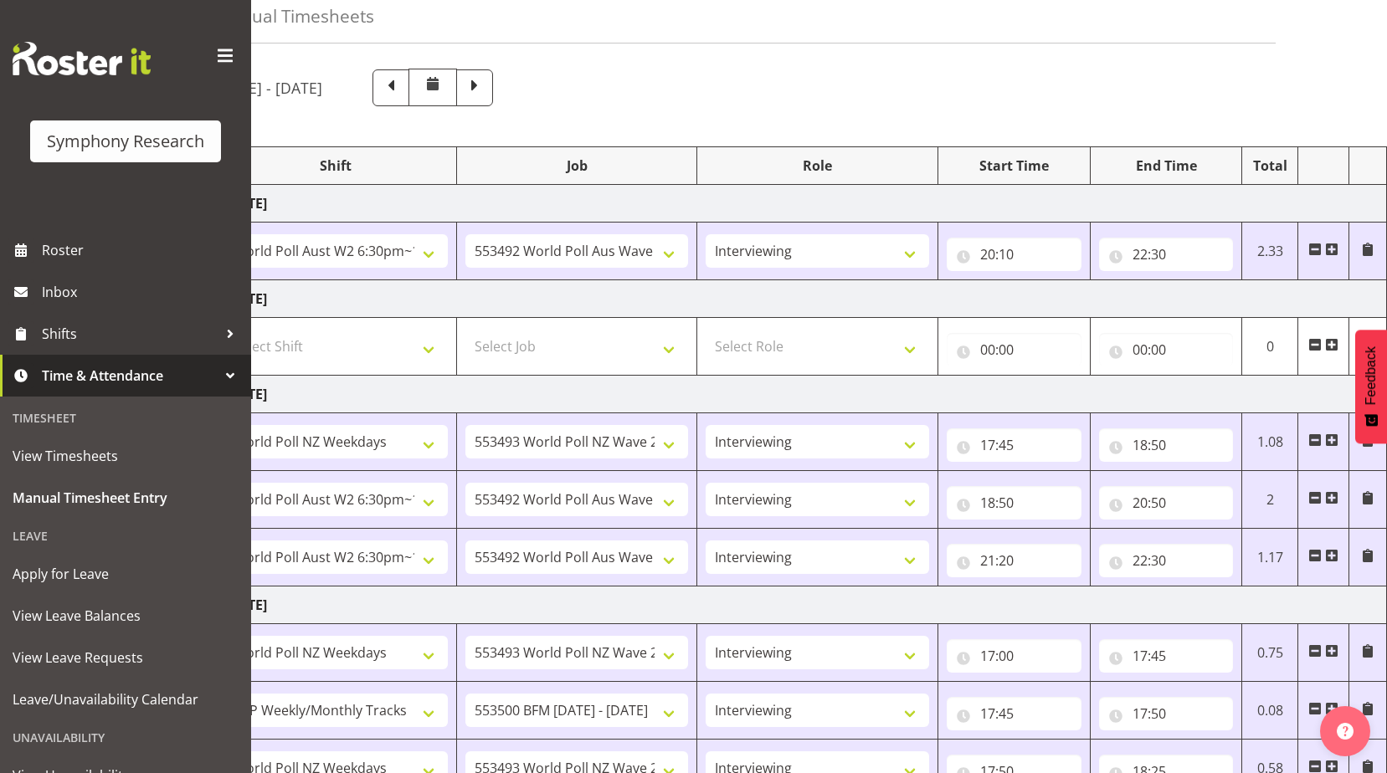
scroll to position [0, 0]
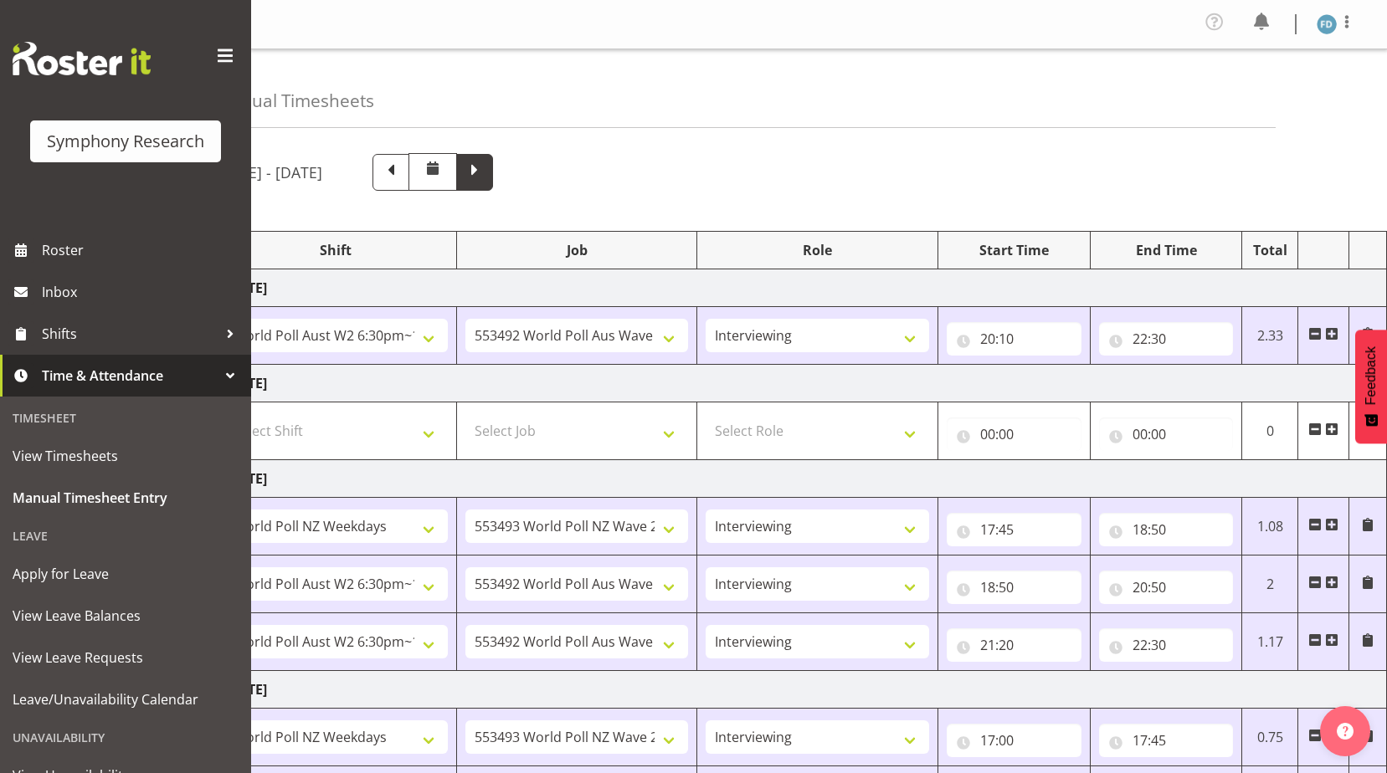
drag, startPoint x: 575, startPoint y: 175, endPoint x: 597, endPoint y: 268, distance: 95.4
click at [485, 177] on span at bounding box center [475, 171] width 22 height 22
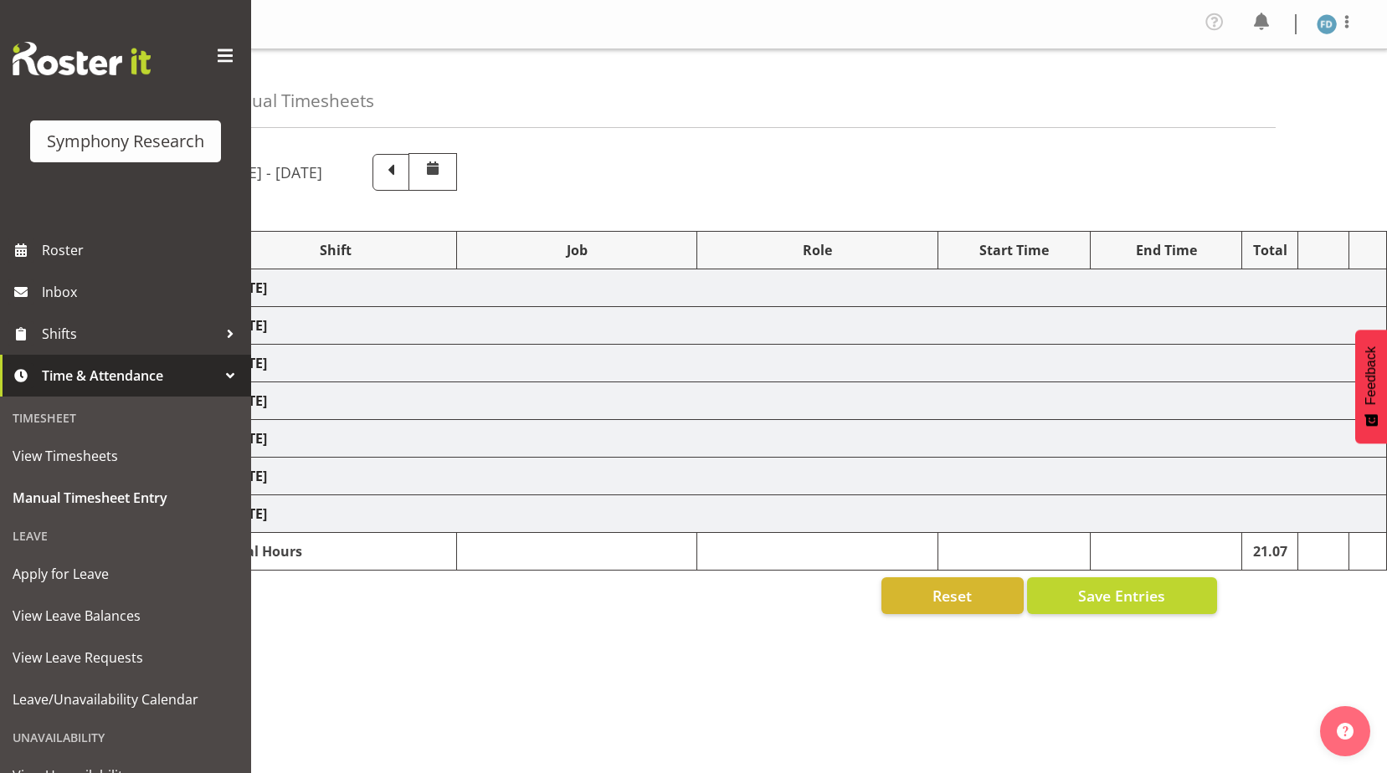
select select "41604"
select select "10527"
select select "47"
select select "56692"
select select "10499"
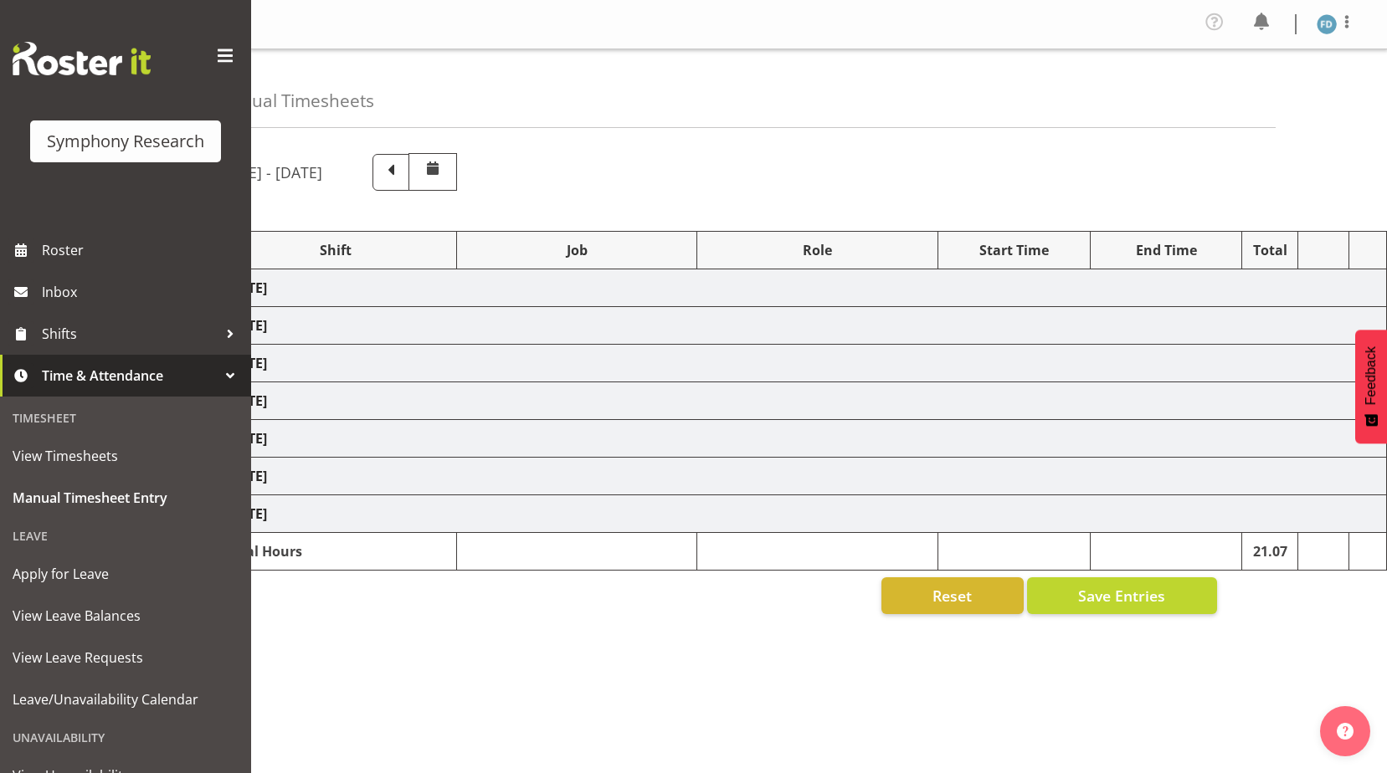
select select "47"
select select "56692"
select select "10499"
select select "47"
select select "56692"
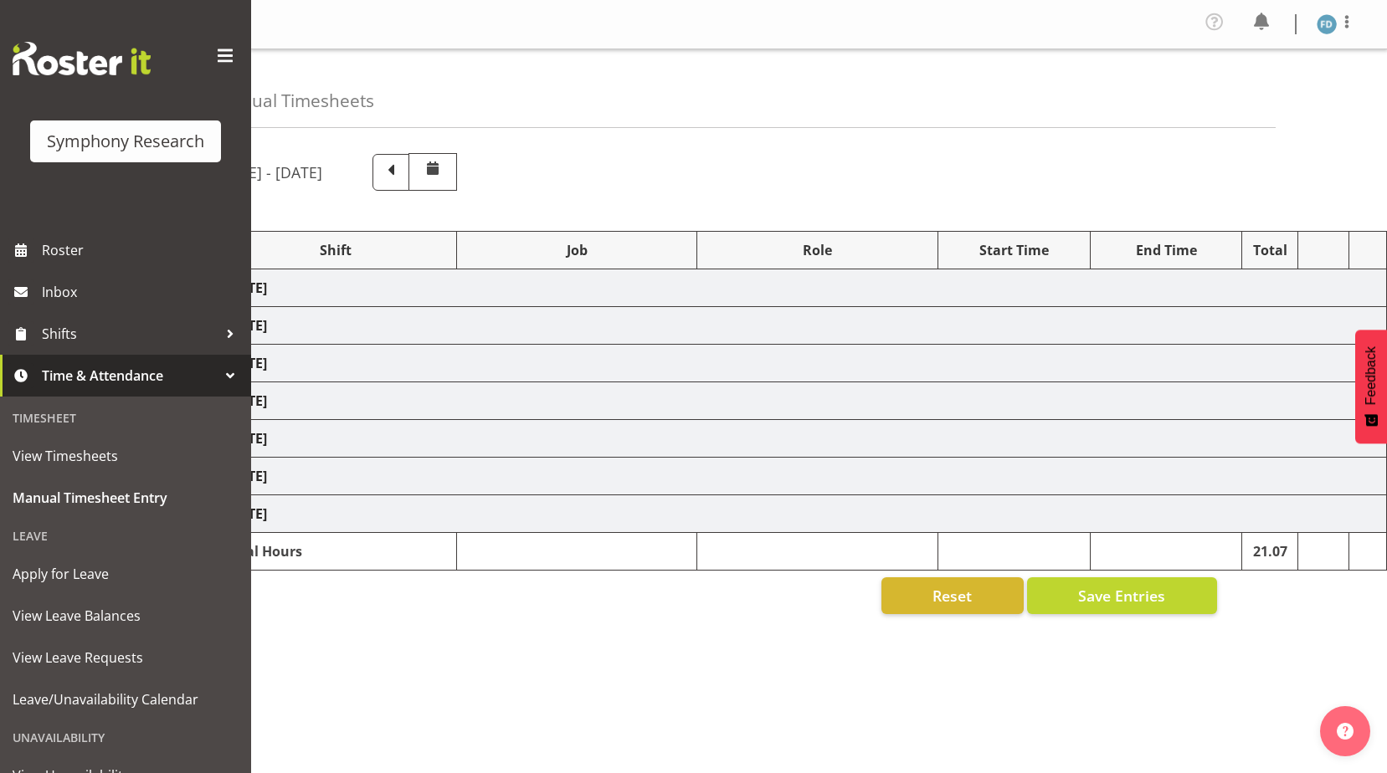
select select "10499"
select select "47"
select select "56692"
select select "10499"
select select "47"
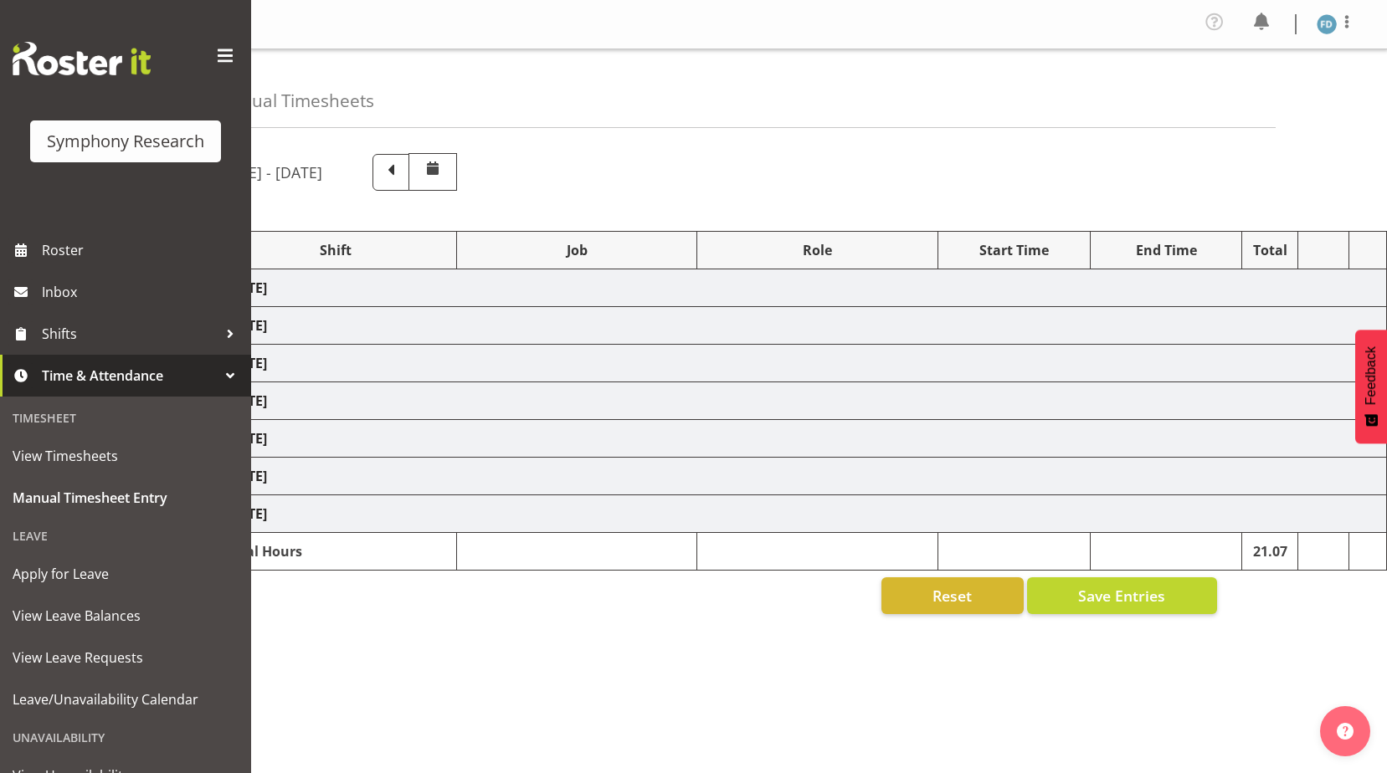
select select "81298"
select select "10587"
select select "81298"
select select "10587"
select select "47"
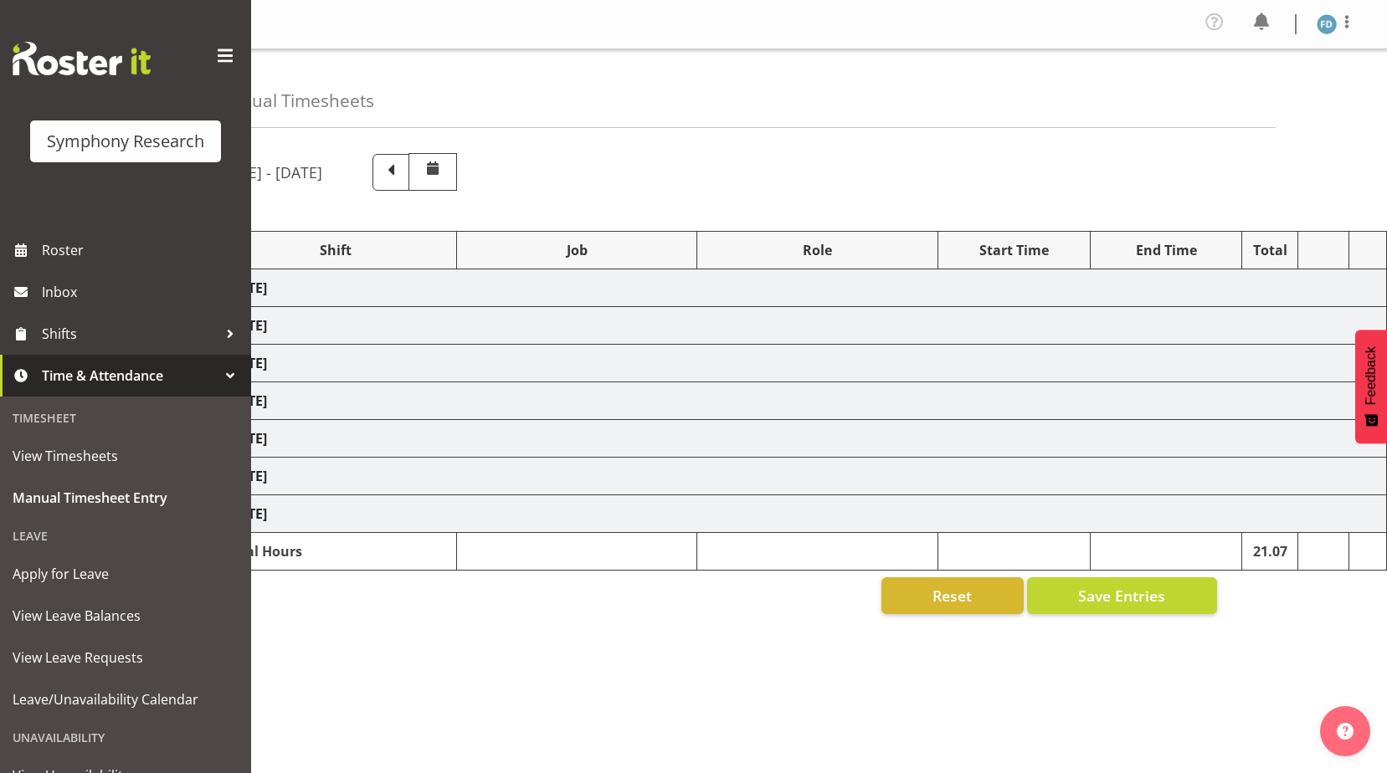
select select "56692"
select select "10499"
select select "47"
select select "56692"
select select "10499"
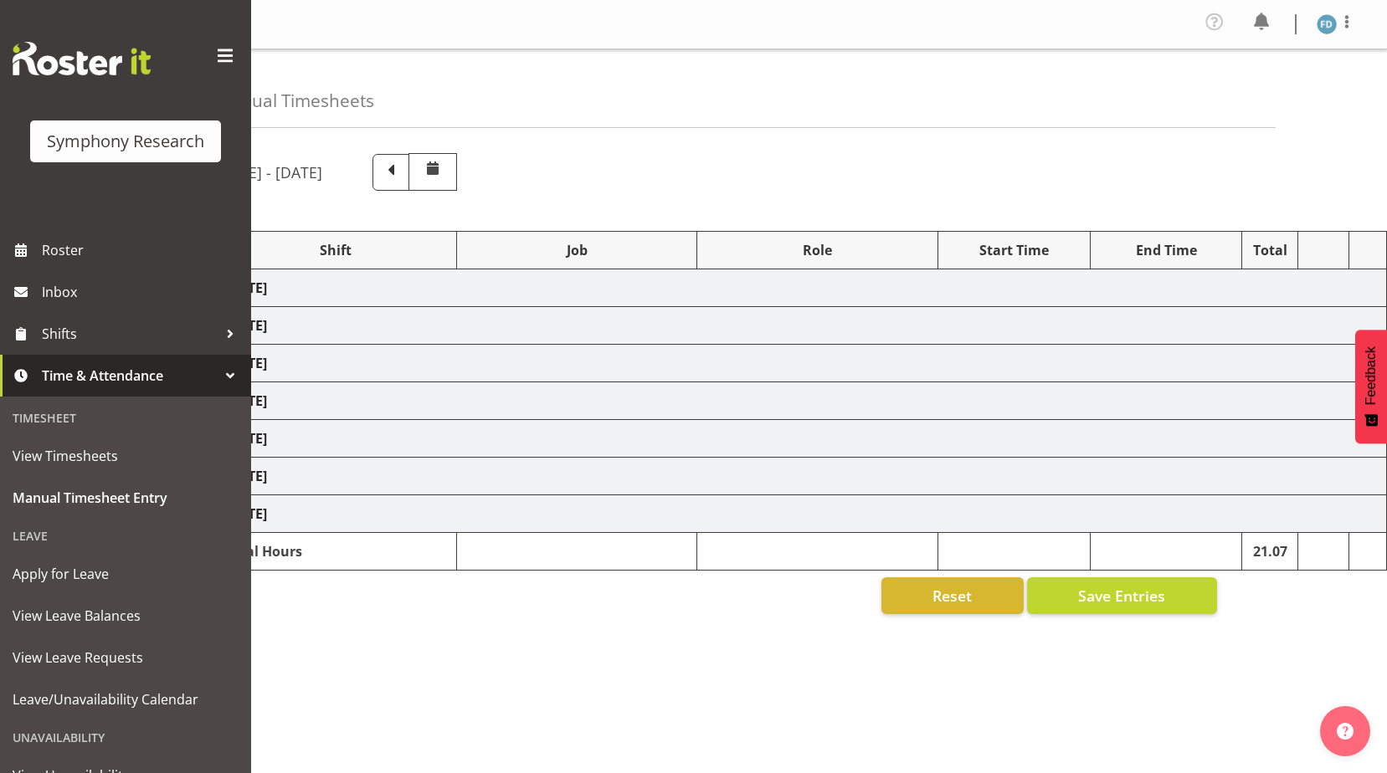
select select "47"
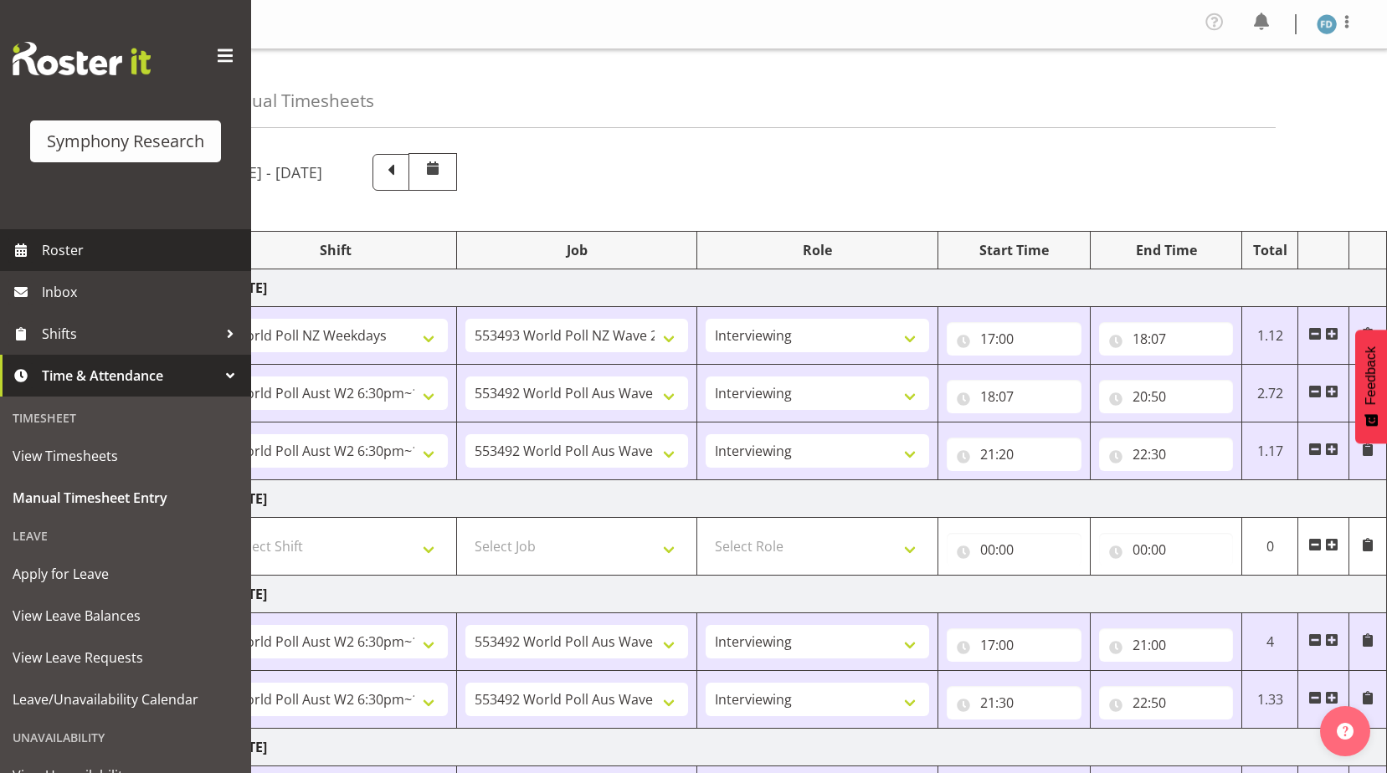
click at [95, 255] on span "Roster" at bounding box center [142, 250] width 201 height 25
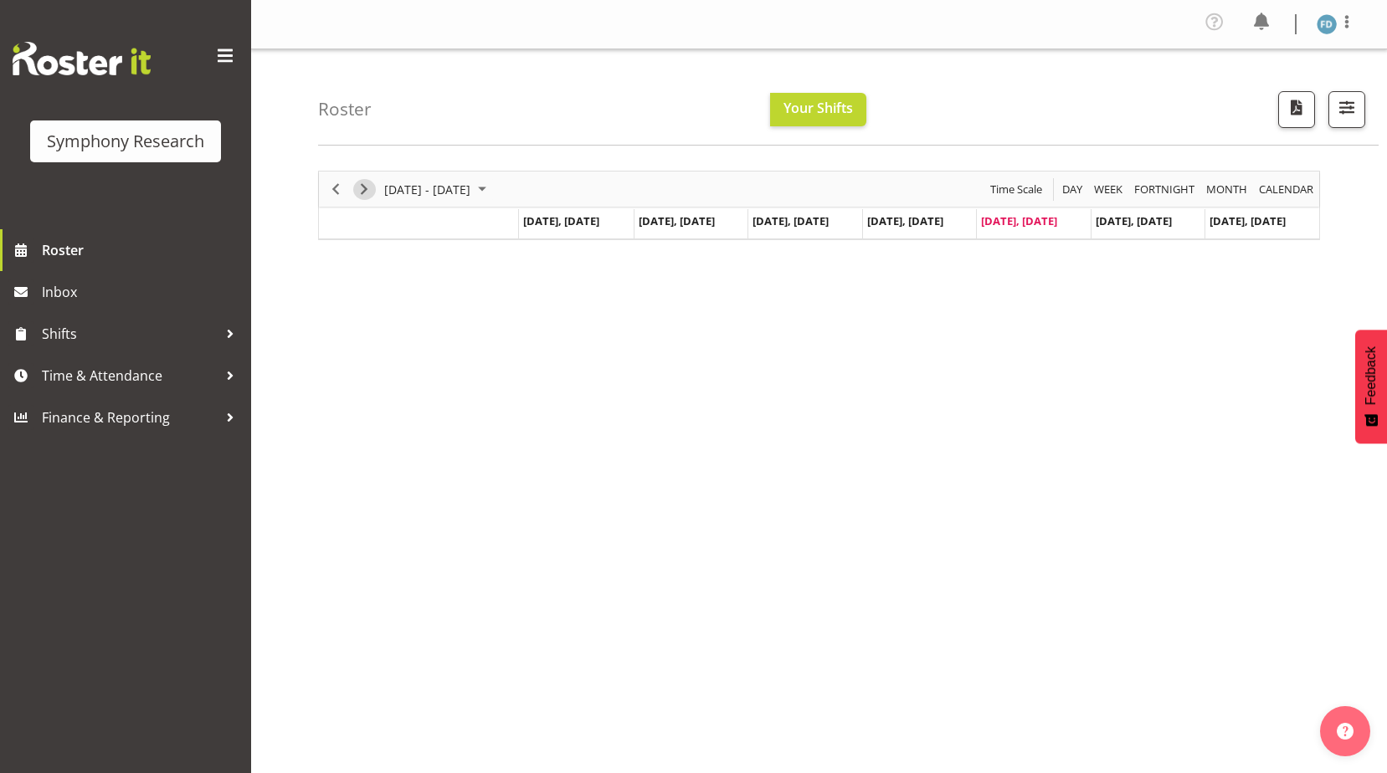
click at [371, 188] on span "Next" at bounding box center [364, 189] width 20 height 21
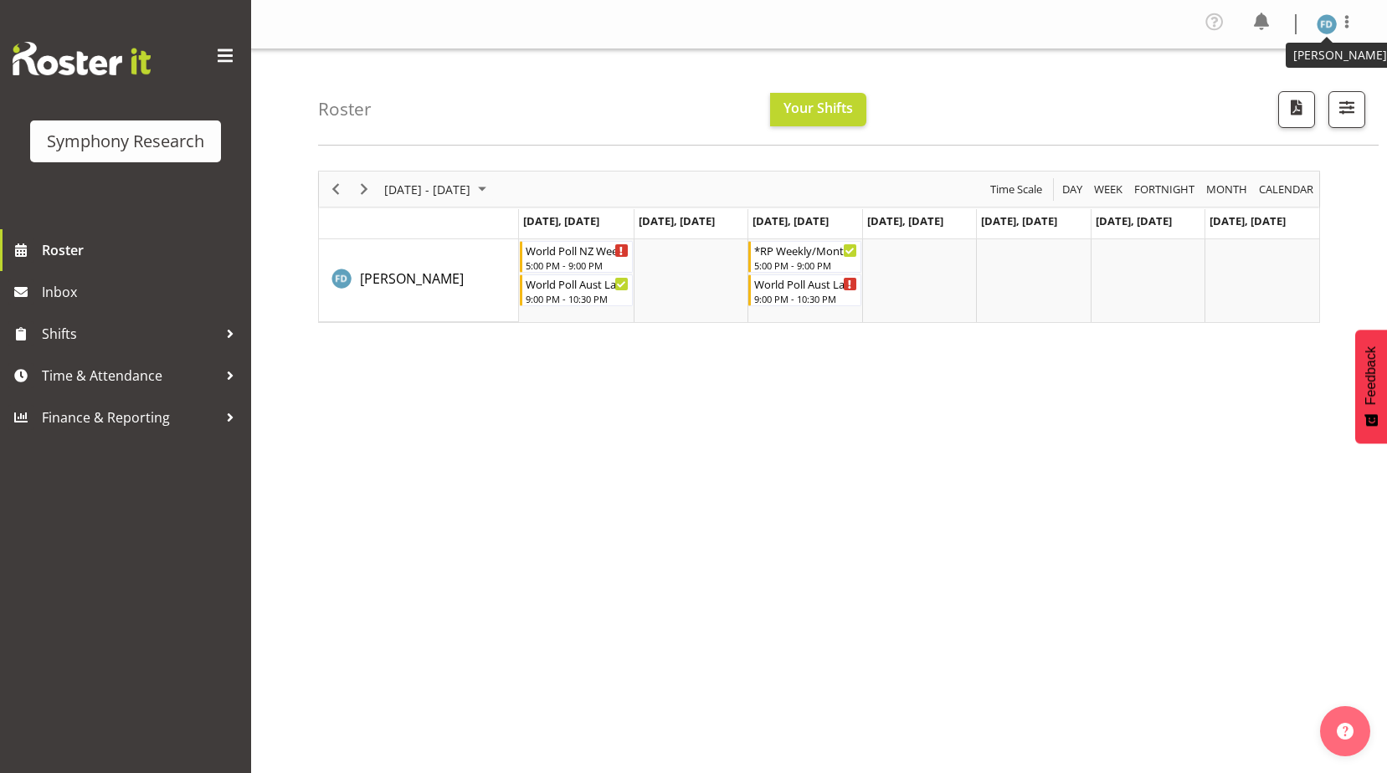
click at [1322, 25] on img at bounding box center [1327, 24] width 20 height 20
click at [1260, 94] on link "Log Out" at bounding box center [1276, 92] width 161 height 30
